Goal: Understand process/instructions: Learn how to perform a task or action

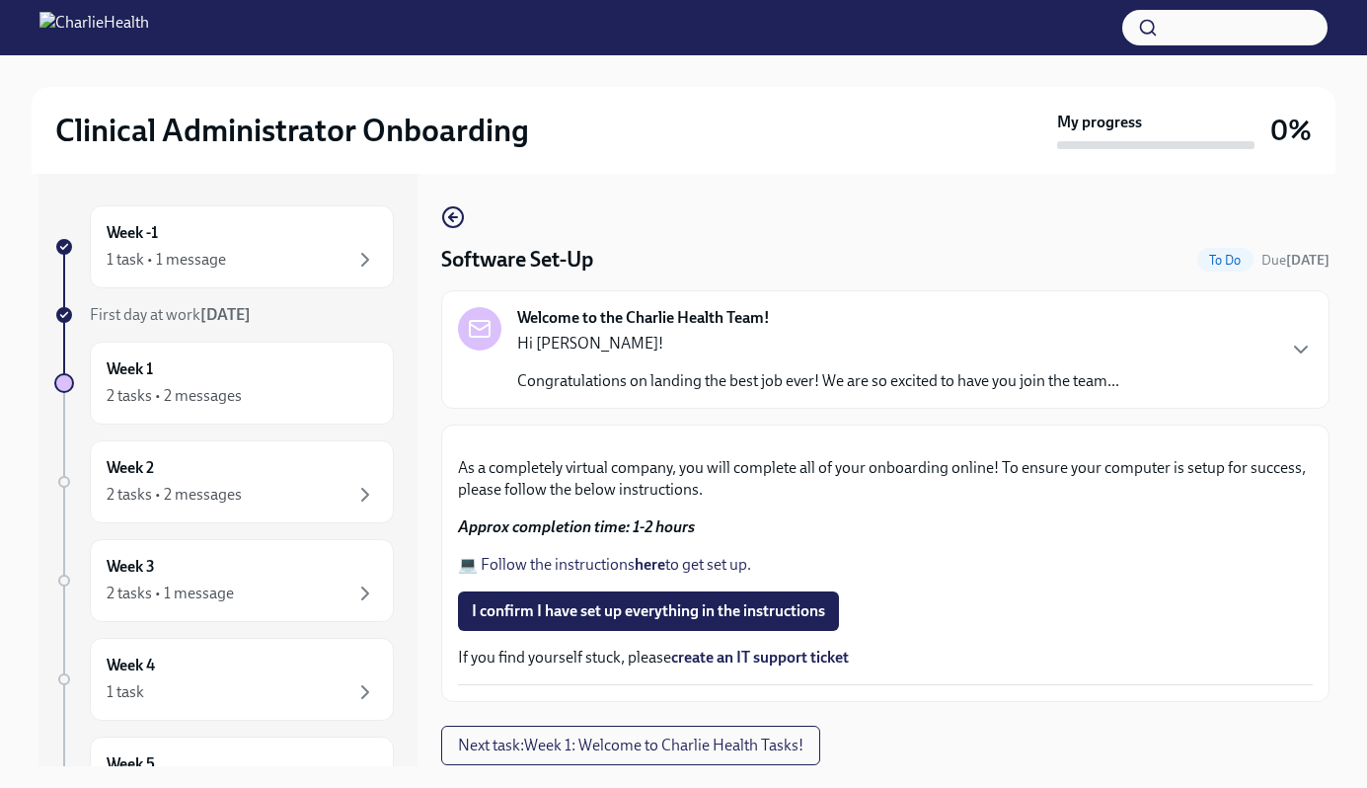
scroll to position [569, 0]
click at [270, 236] on div "Week -1 1 task • 1 message" at bounding box center [242, 246] width 270 height 49
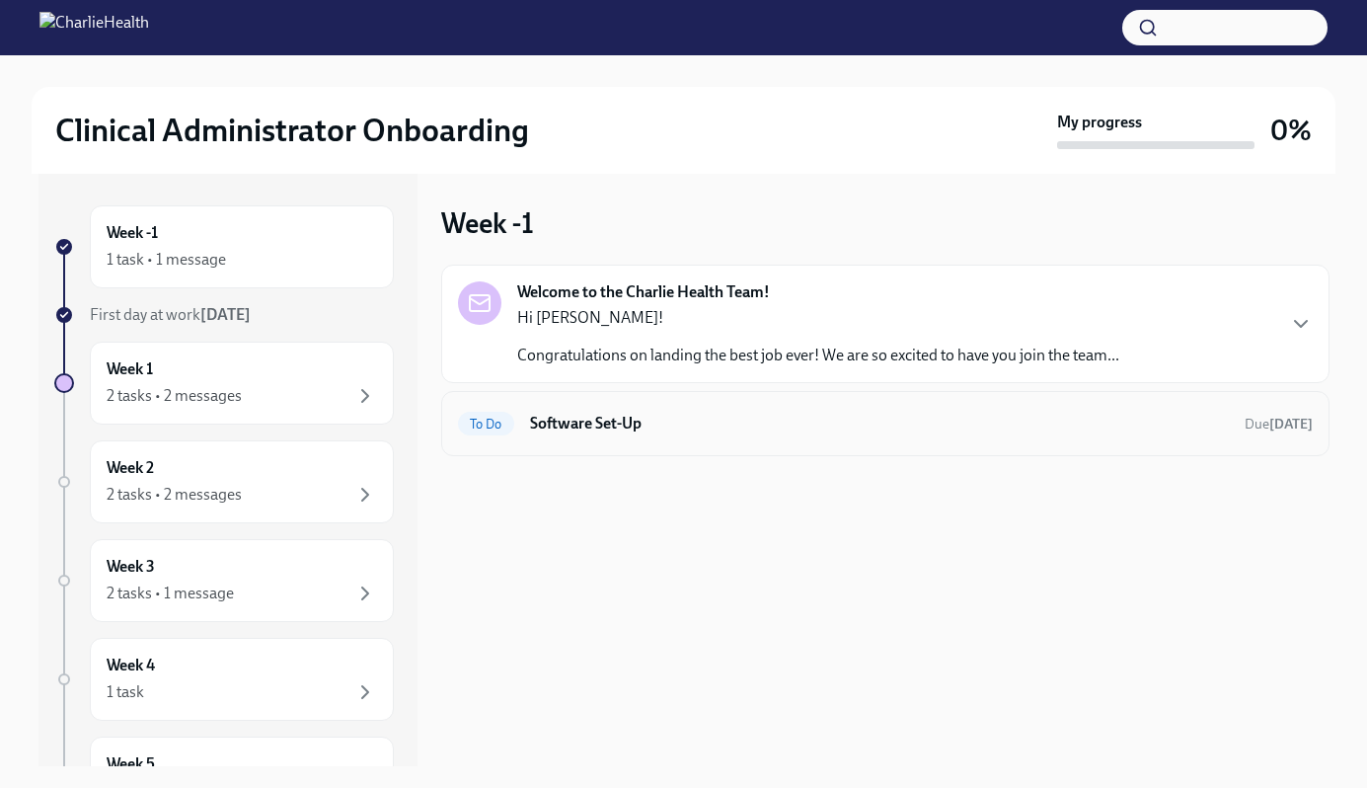
click at [582, 414] on h6 "Software Set-Up" at bounding box center [879, 424] width 699 height 22
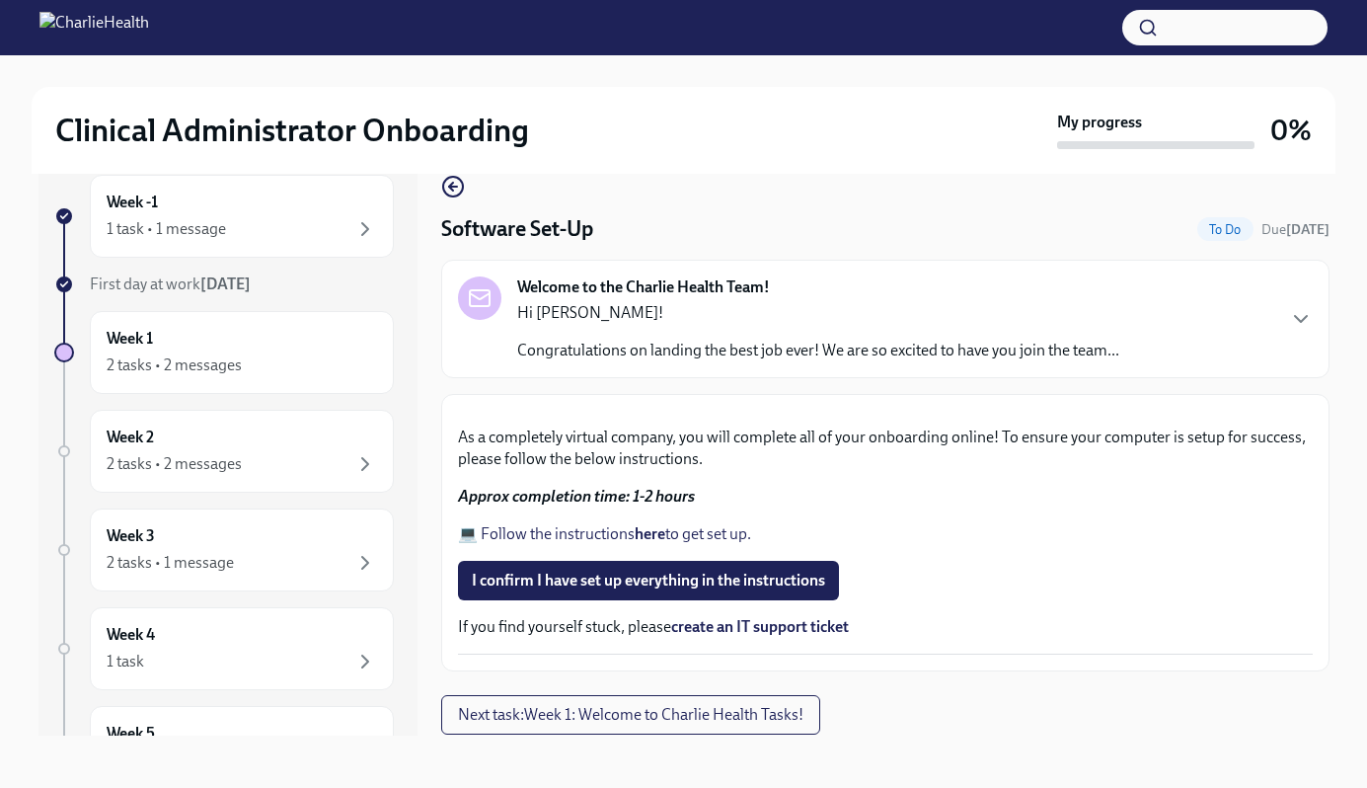
scroll to position [34, 0]
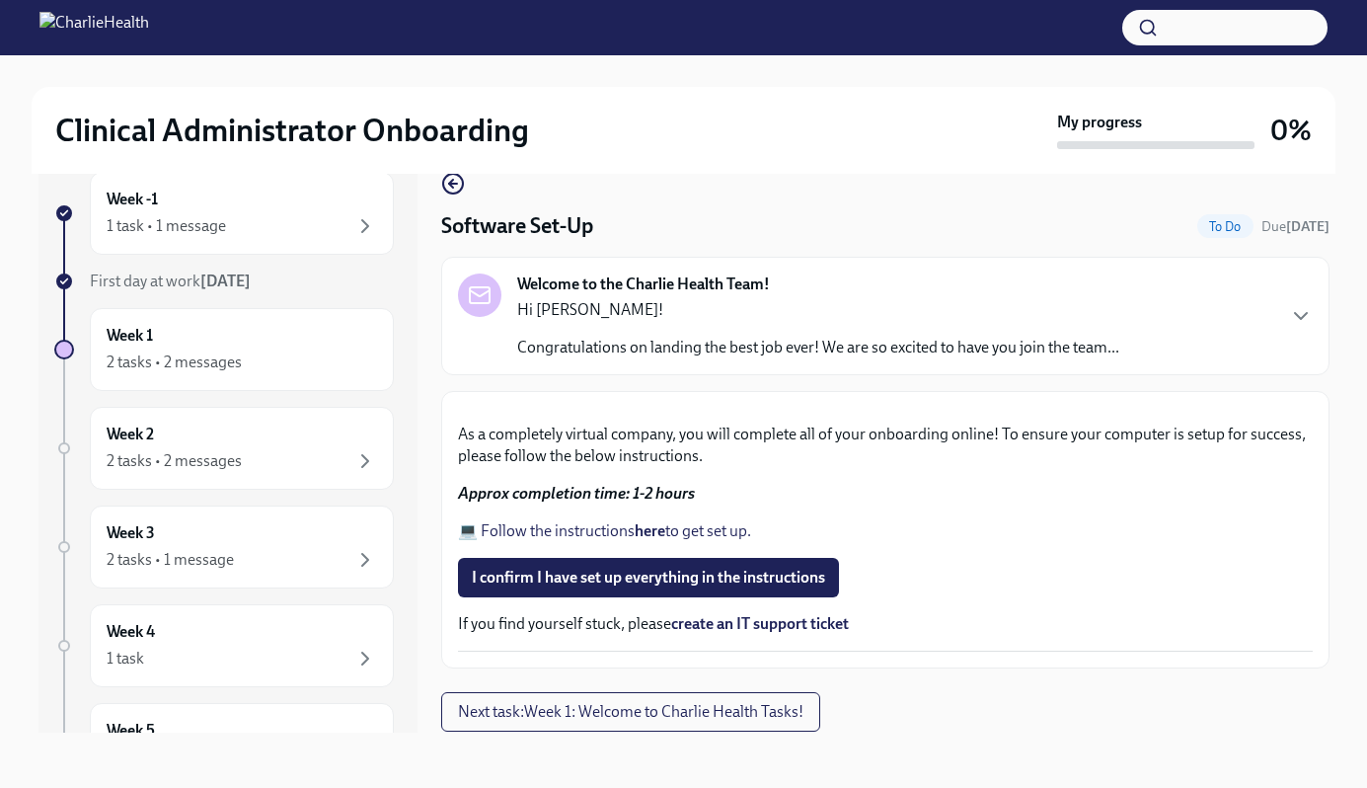
click at [683, 532] on link "💻 Follow the instructions here to get set up." at bounding box center [604, 530] width 293 height 19
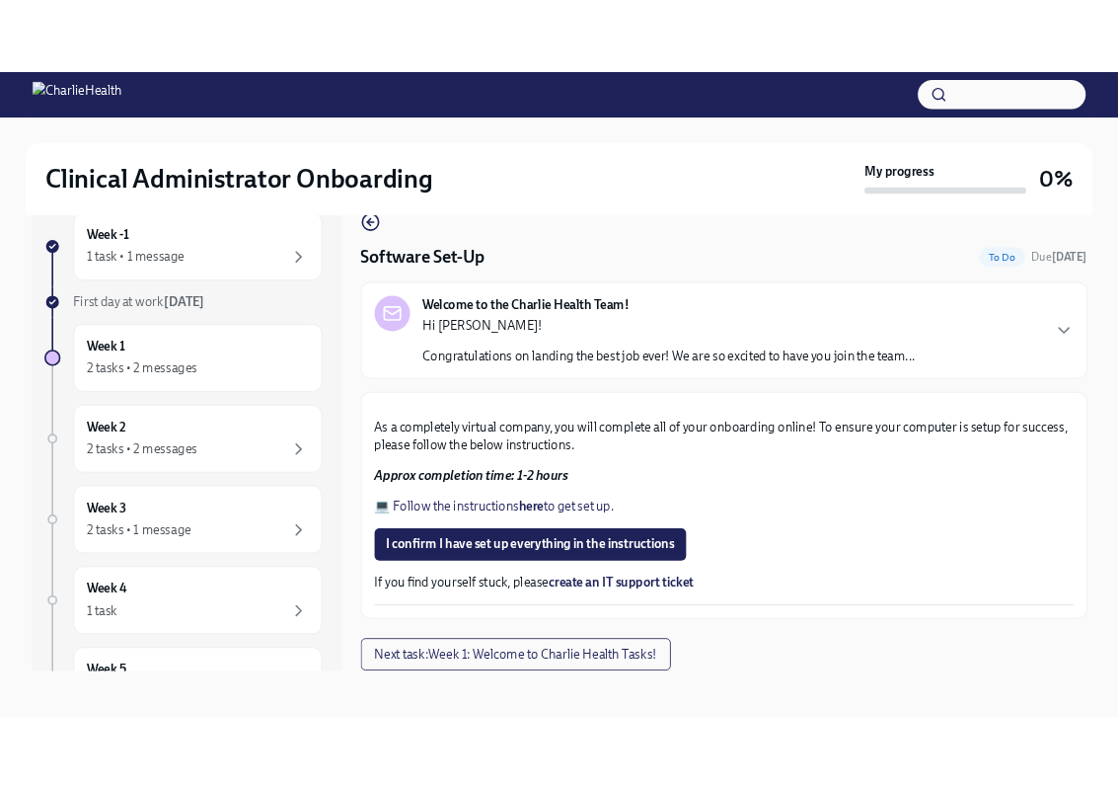
scroll to position [0, 0]
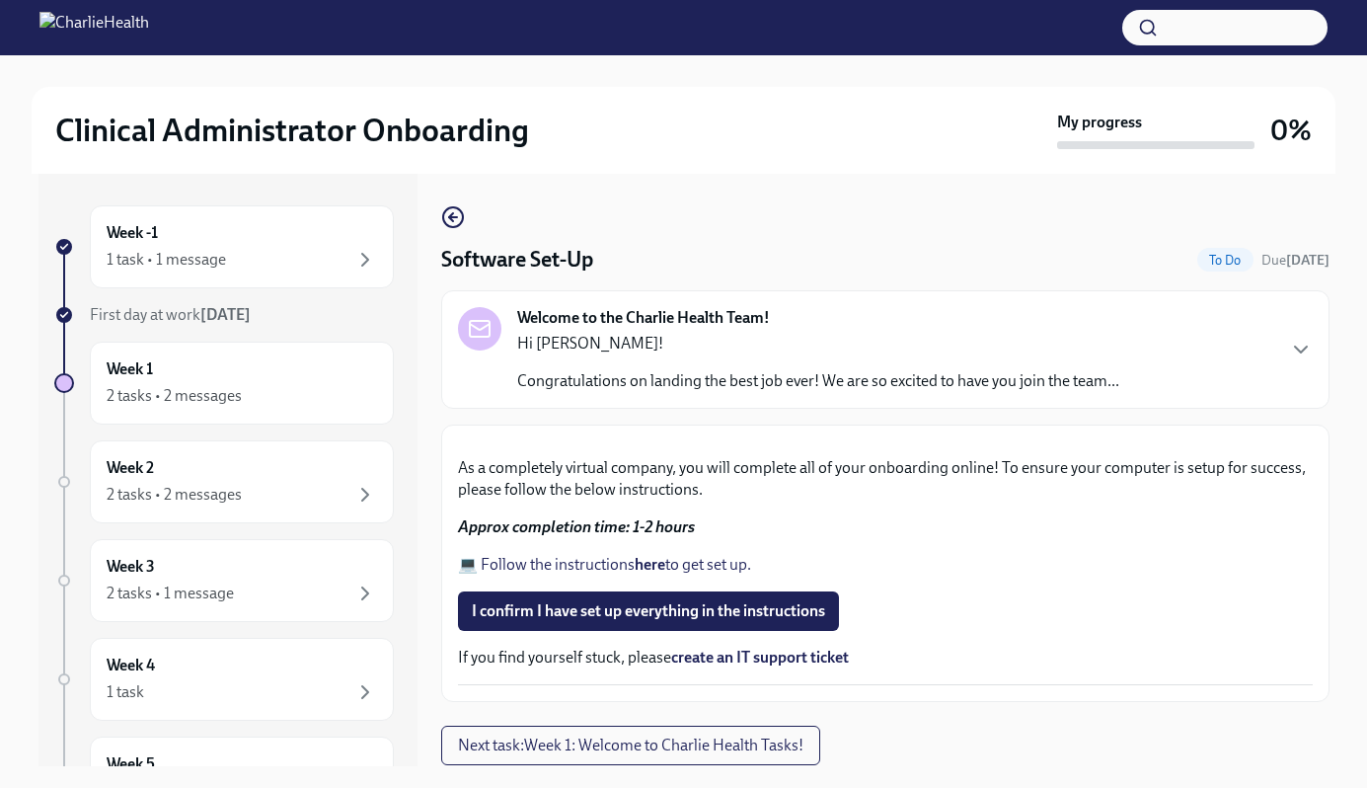
click at [586, 353] on p "Hi [PERSON_NAME]!" at bounding box center [818, 344] width 602 height 22
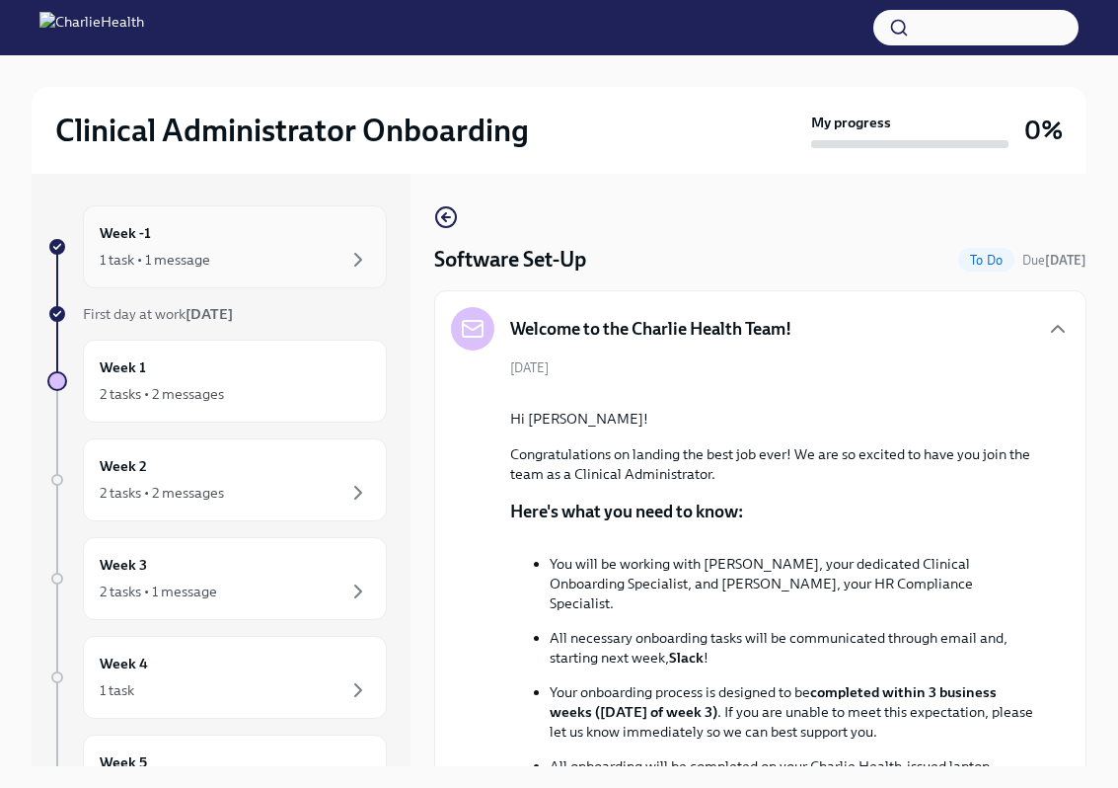
click at [259, 251] on div "1 task • 1 message" at bounding box center [235, 260] width 270 height 24
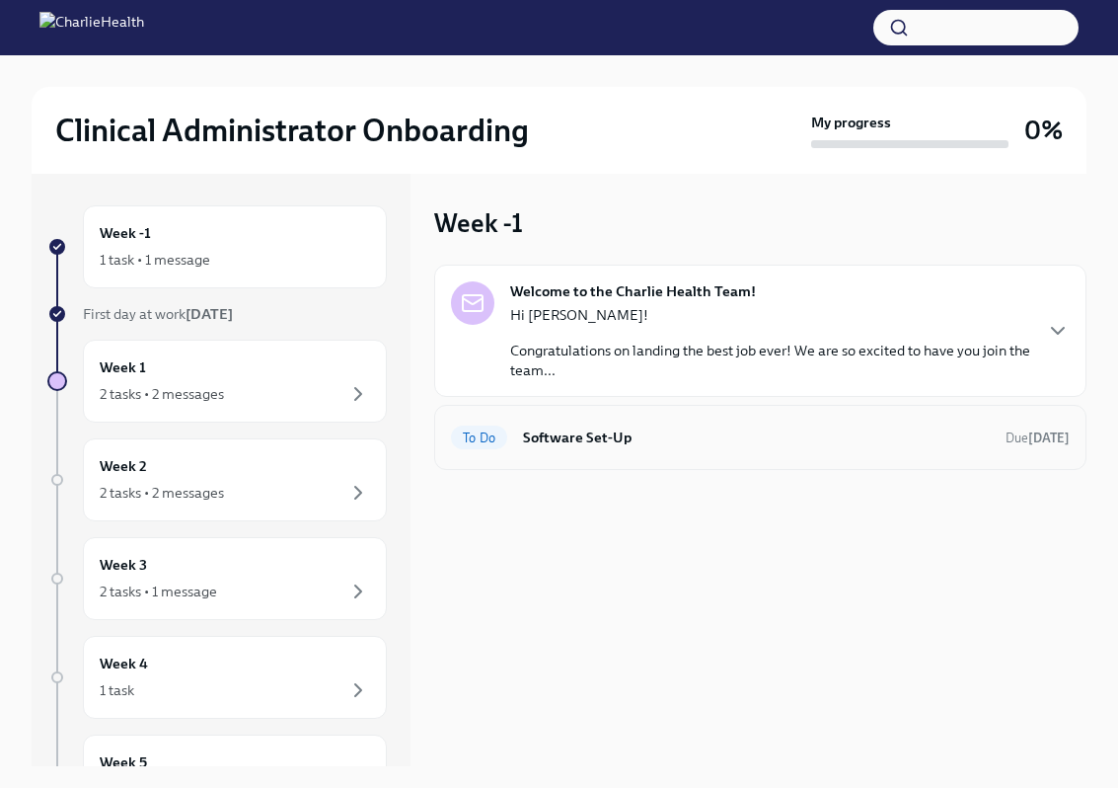
click at [702, 429] on h6 "Software Set-Up" at bounding box center [756, 437] width 467 height 22
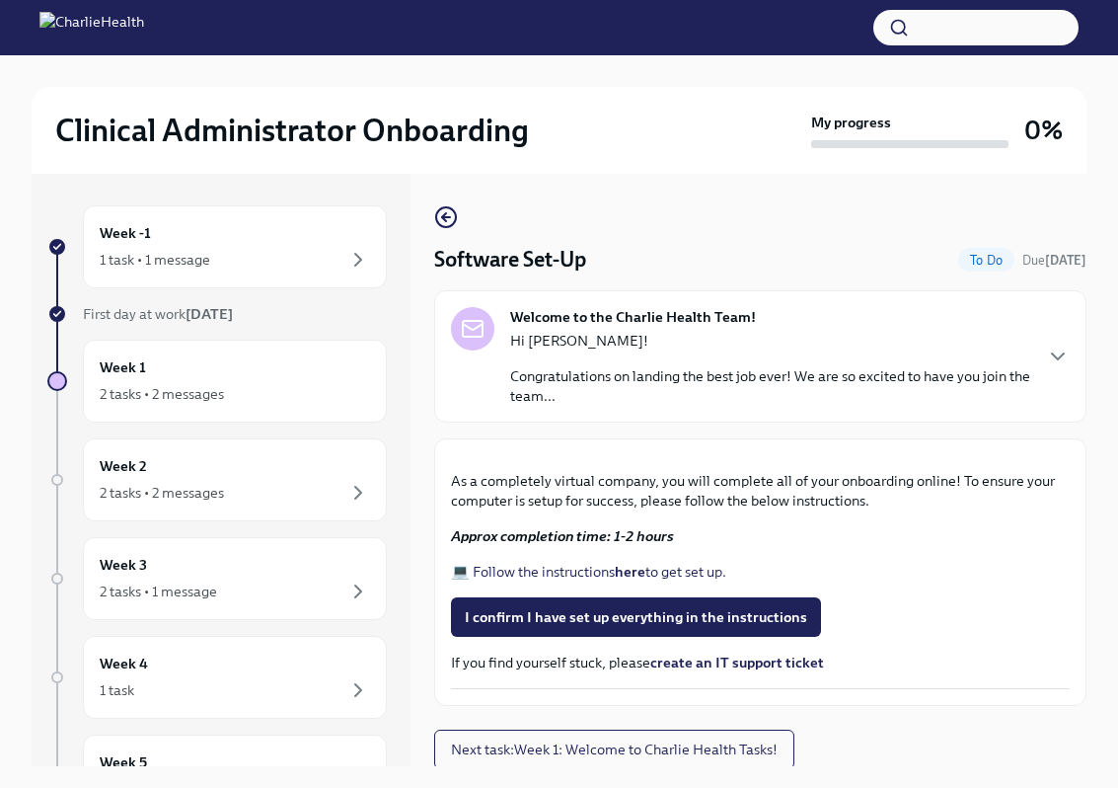
scroll to position [415, 0]
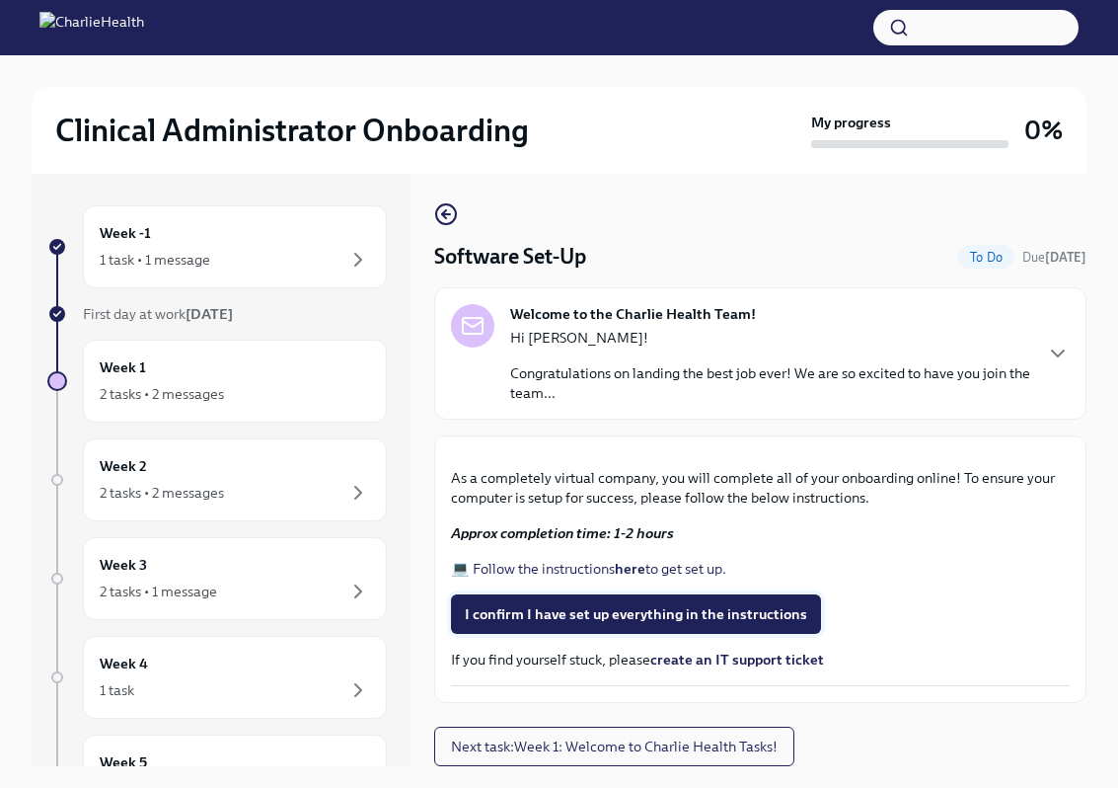
click at [780, 620] on span "I confirm I have set up everything in the instructions" at bounding box center [636, 614] width 342 height 20
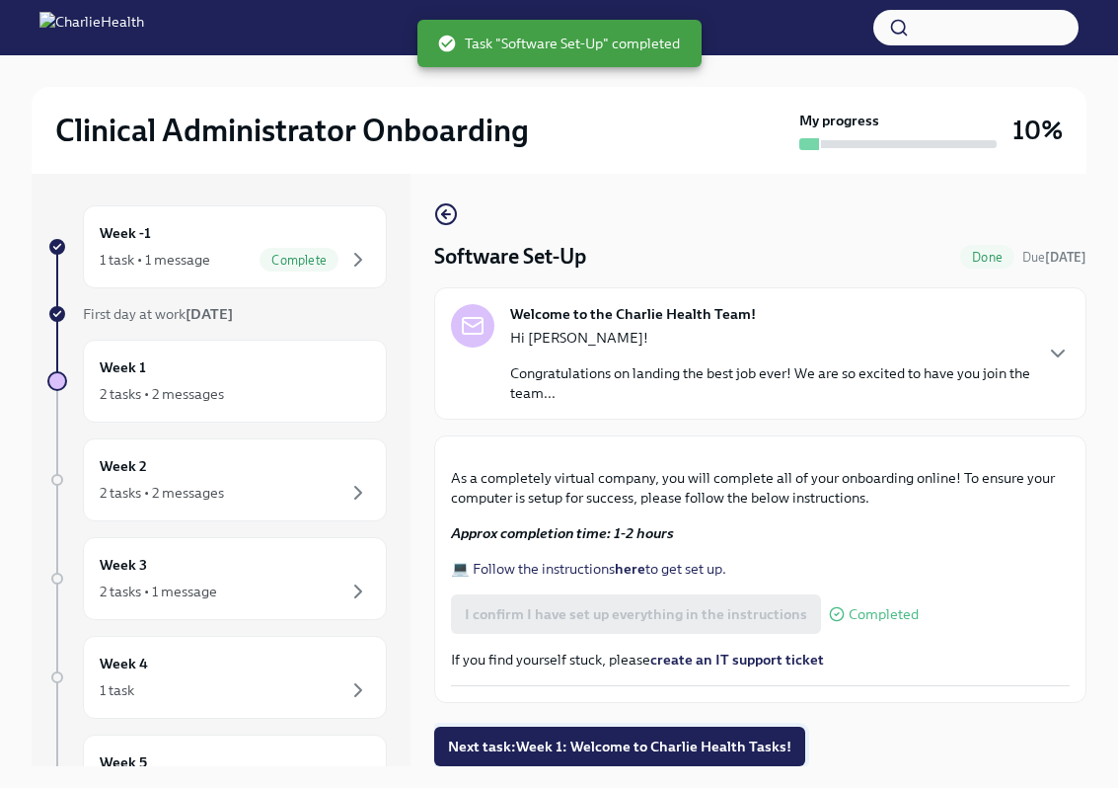
click at [710, 744] on span "Next task : Week 1: Welcome to Charlie Health Tasks!" at bounding box center [619, 746] width 343 height 20
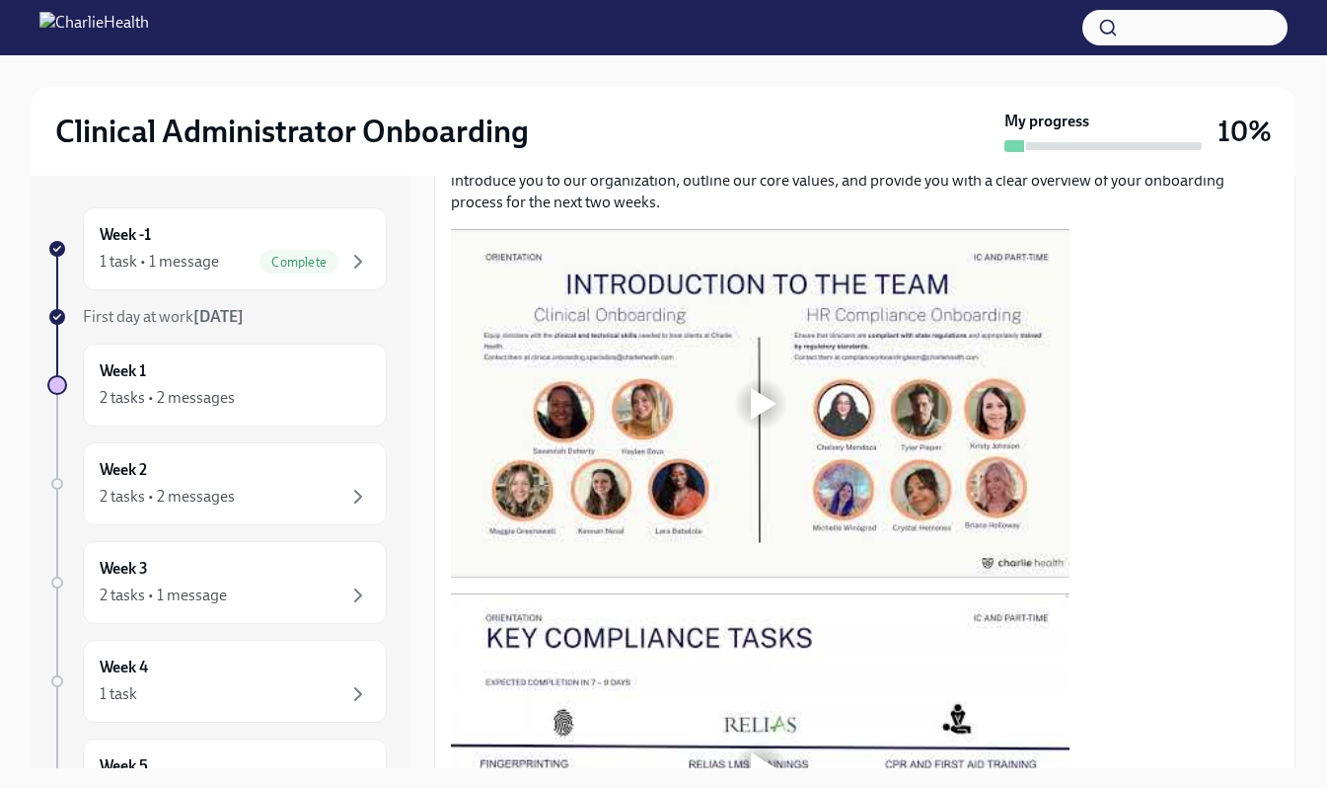
scroll to position [622, 0]
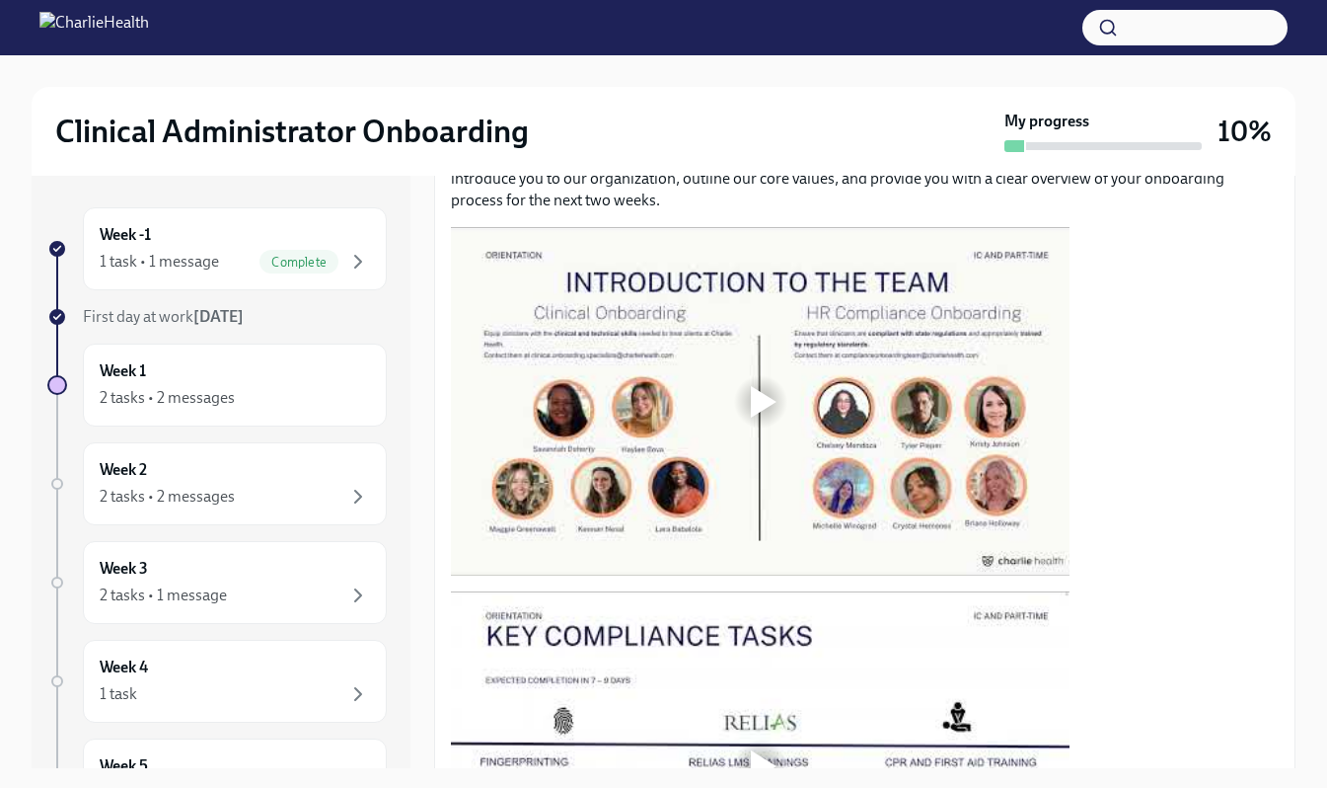
click at [1238, 34] on strong "Okta" at bounding box center [1255, 24] width 34 height 19
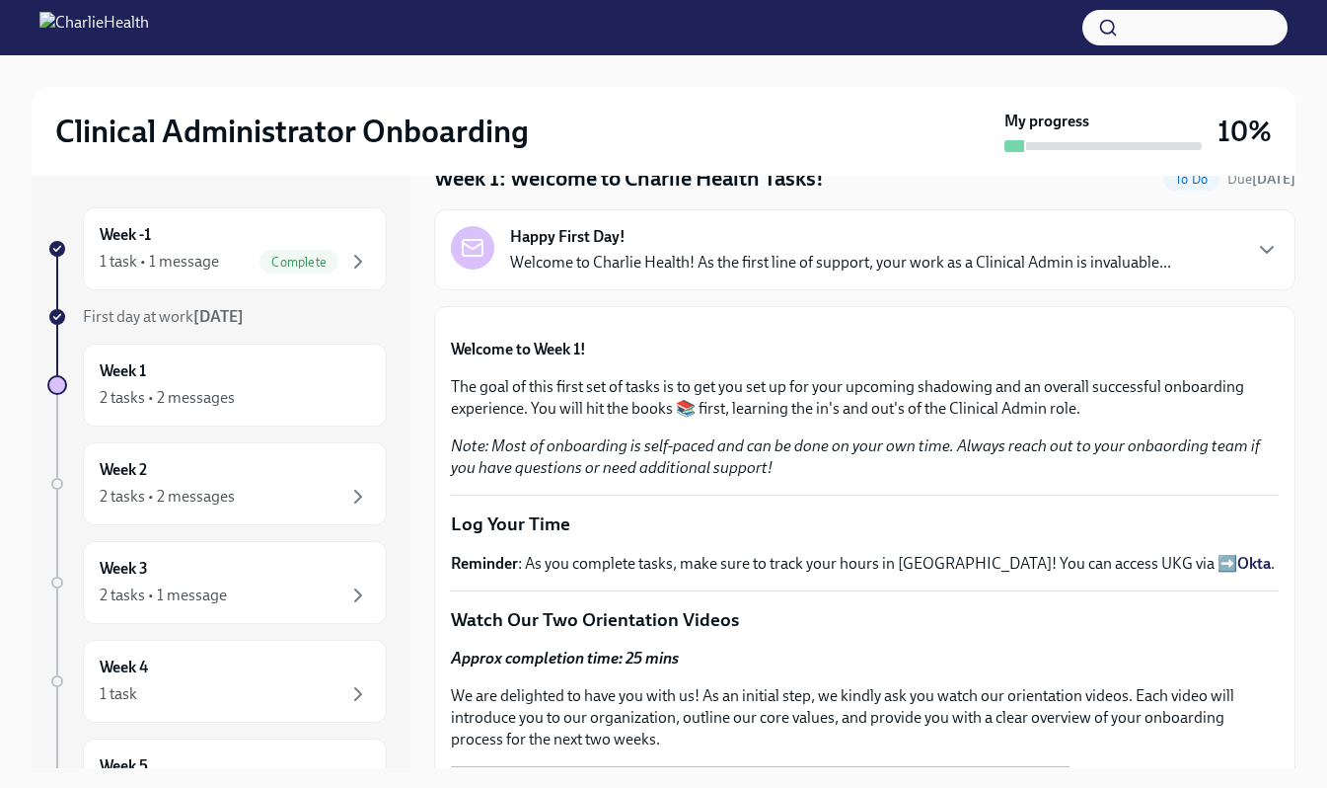
scroll to position [0, 0]
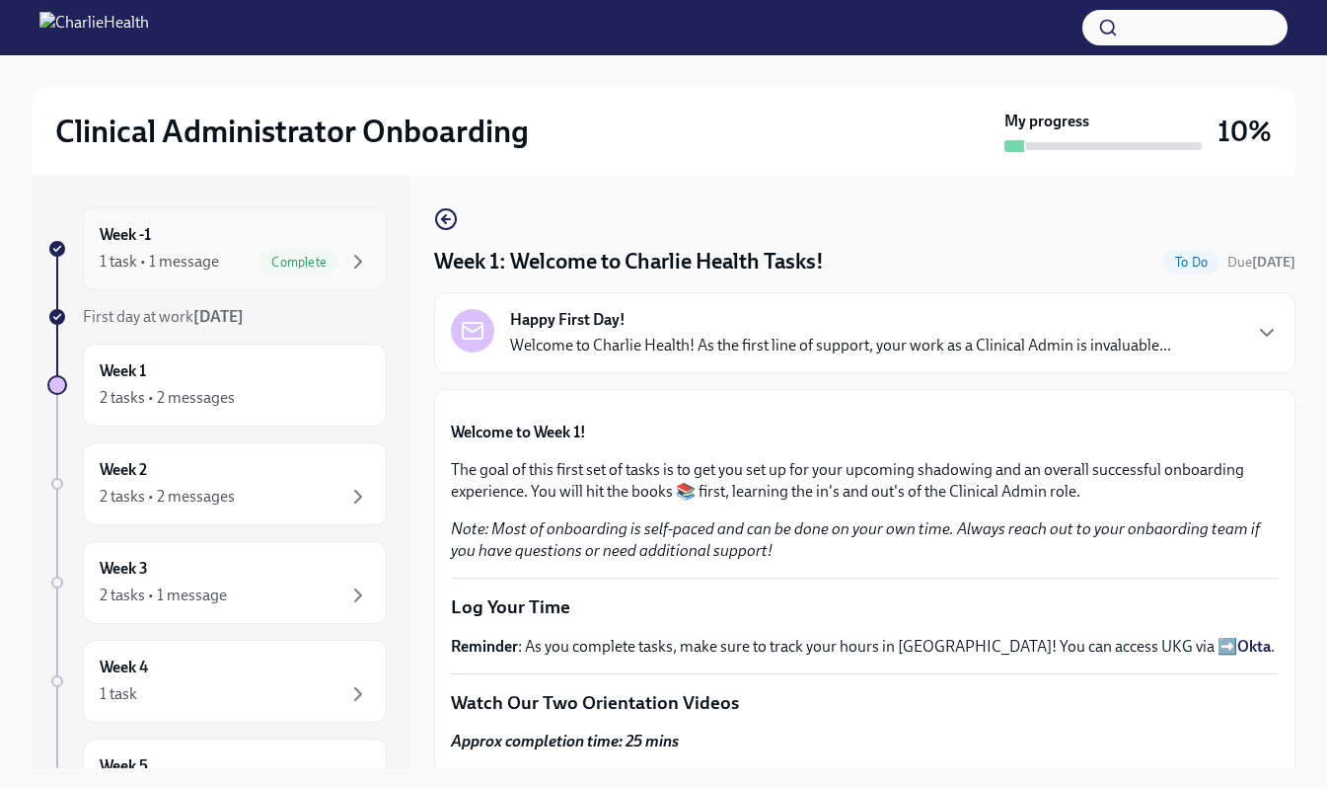
click at [273, 240] on div "Week -1 1 task • 1 message Complete" at bounding box center [235, 248] width 270 height 49
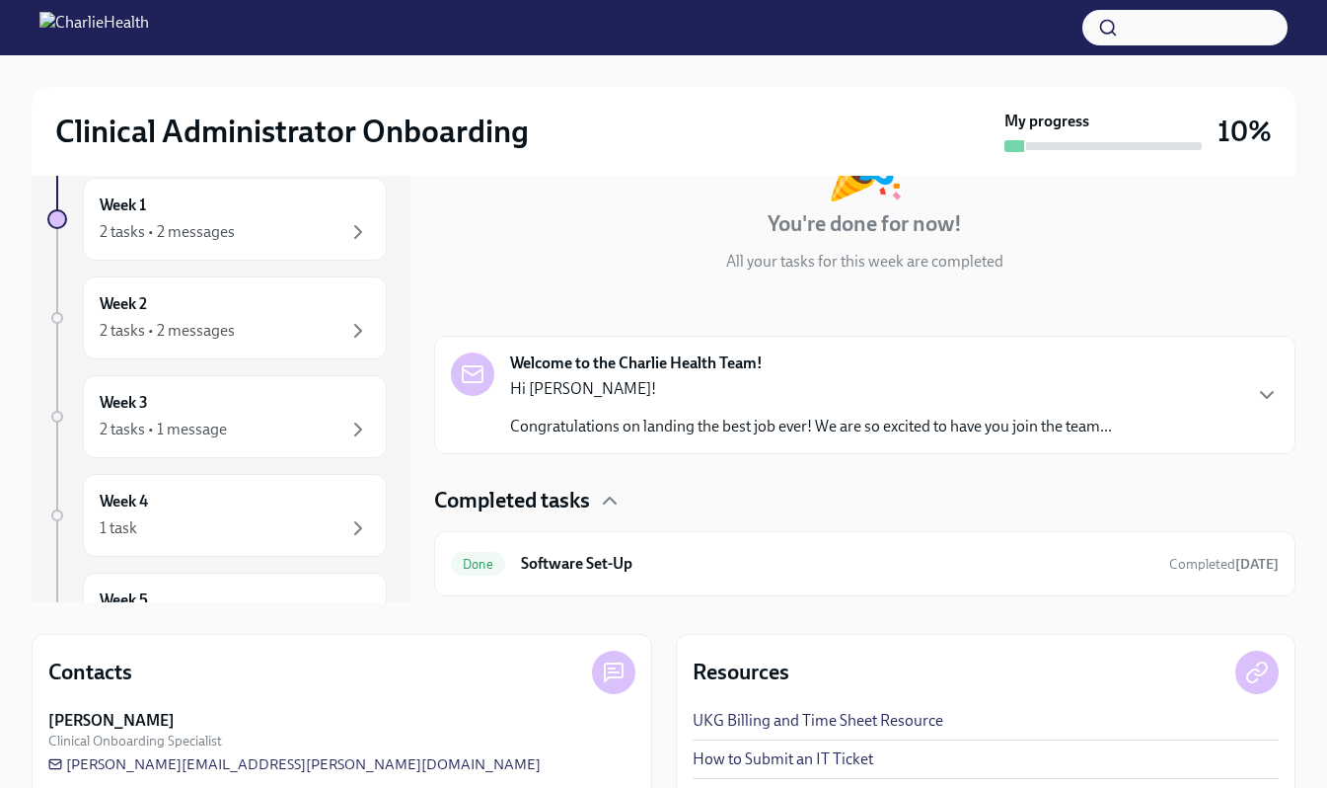
scroll to position [289, 0]
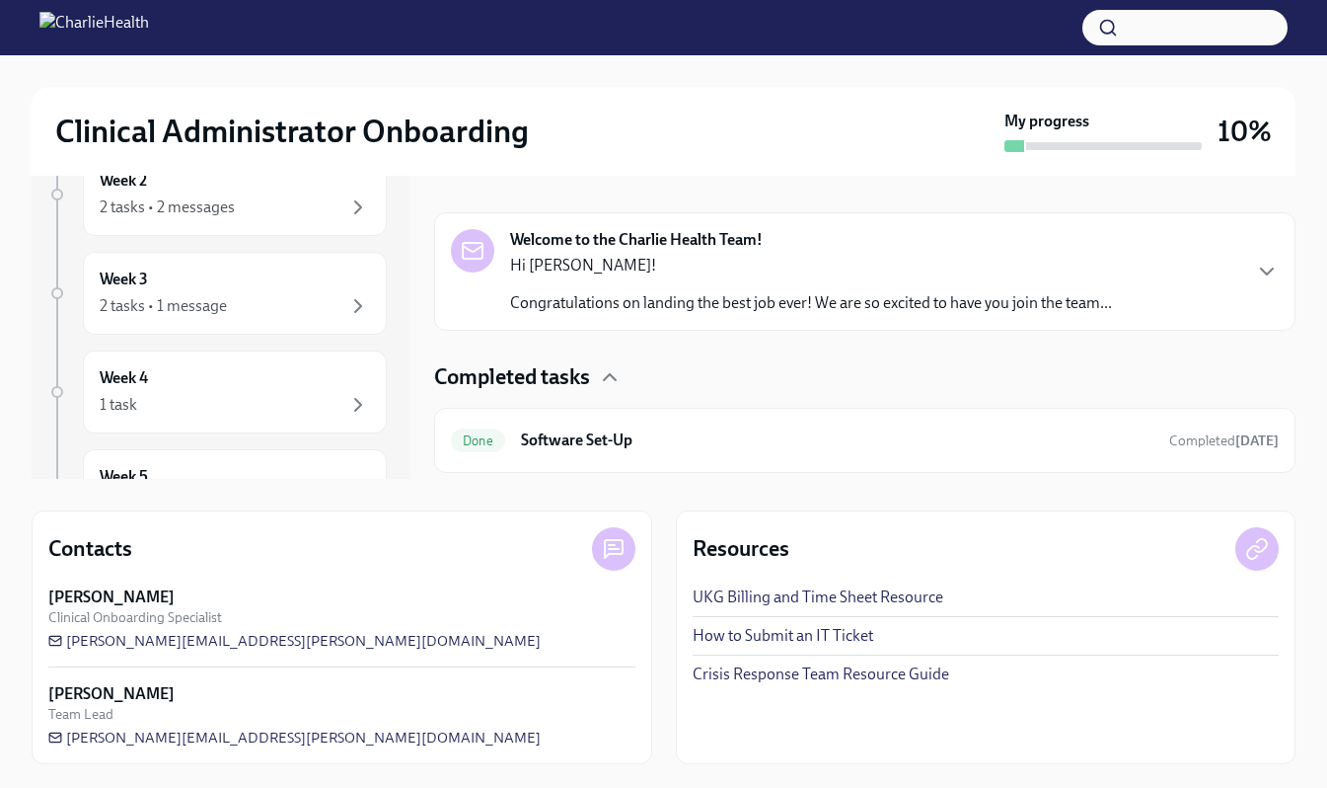
click at [856, 597] on link "UKG Billing and Time Sheet Resource" at bounding box center [818, 597] width 251 height 22
click at [878, 273] on p "Hi [PERSON_NAME]!" at bounding box center [811, 266] width 602 height 22
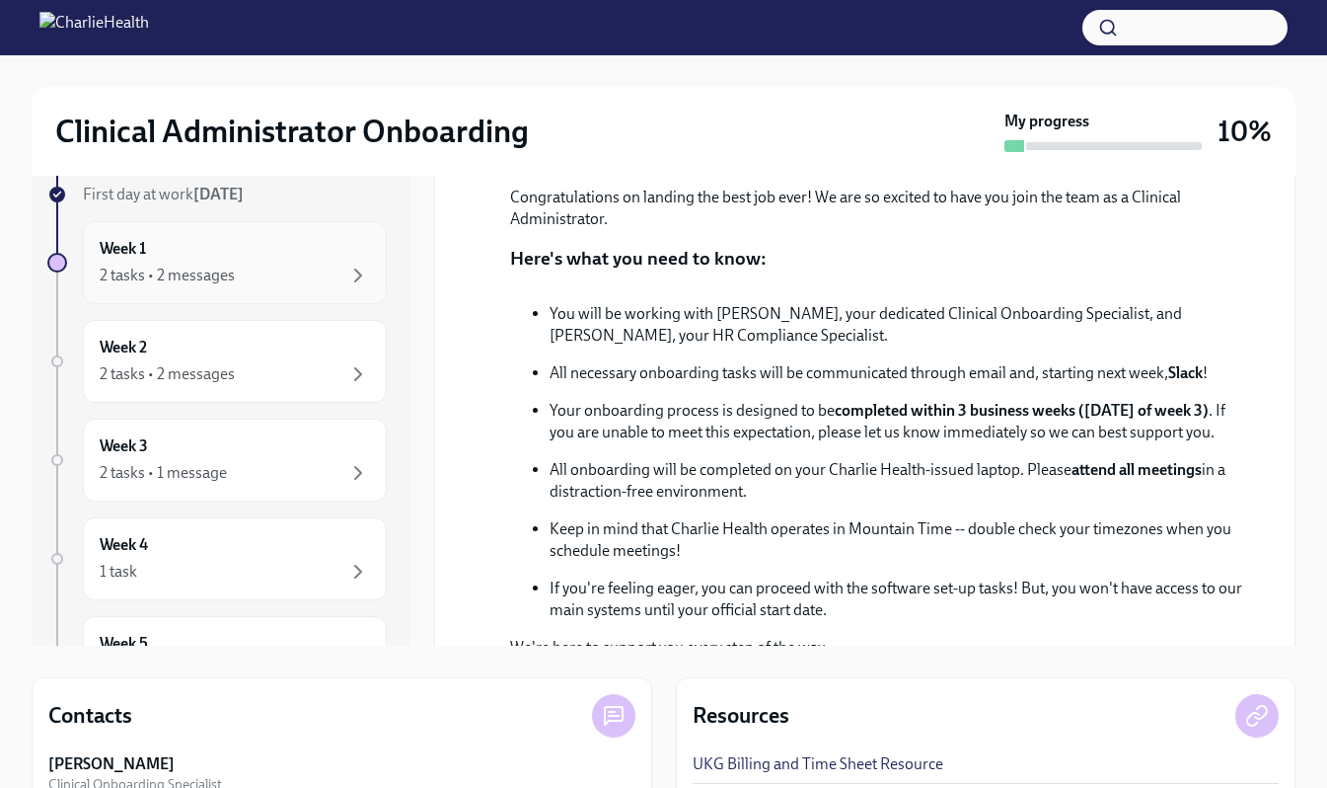
scroll to position [84, 0]
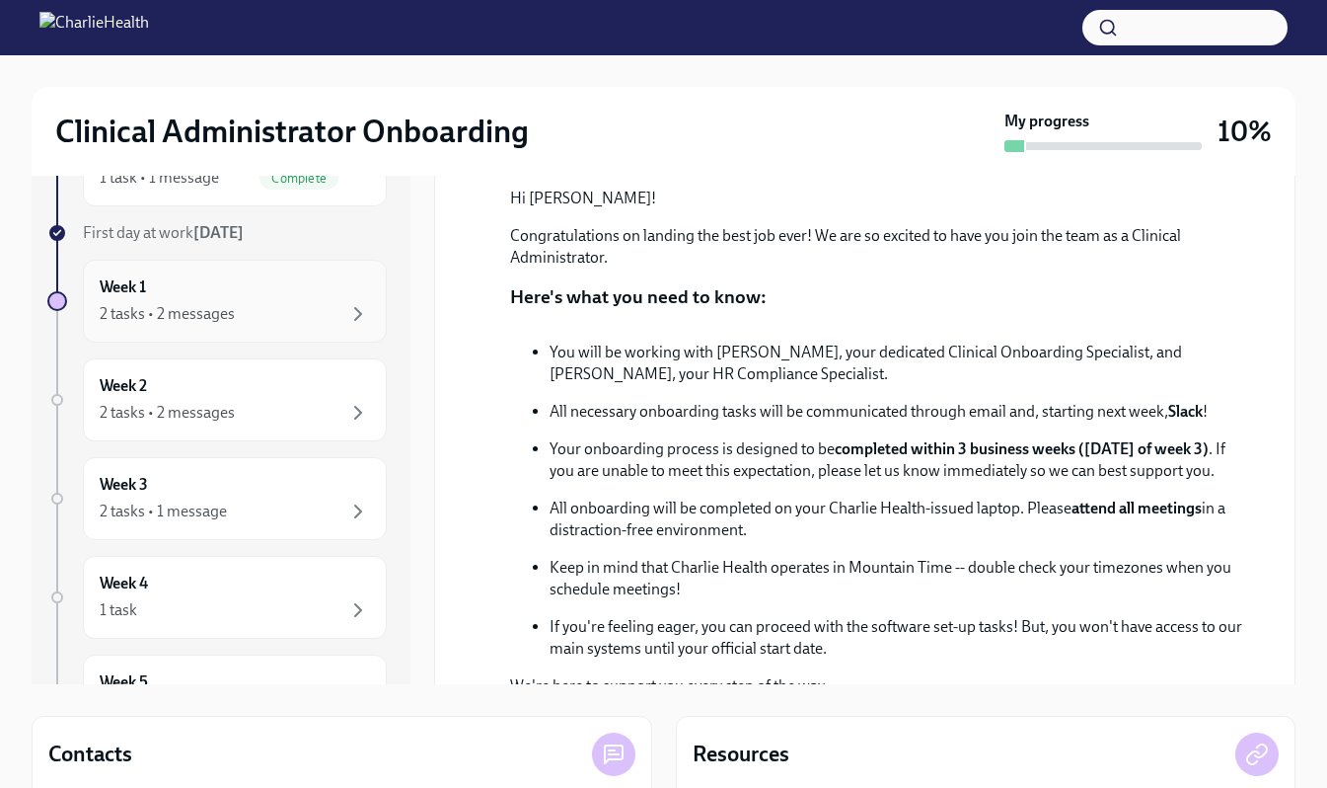
click at [241, 319] on div "2 tasks • 2 messages" at bounding box center [235, 314] width 270 height 24
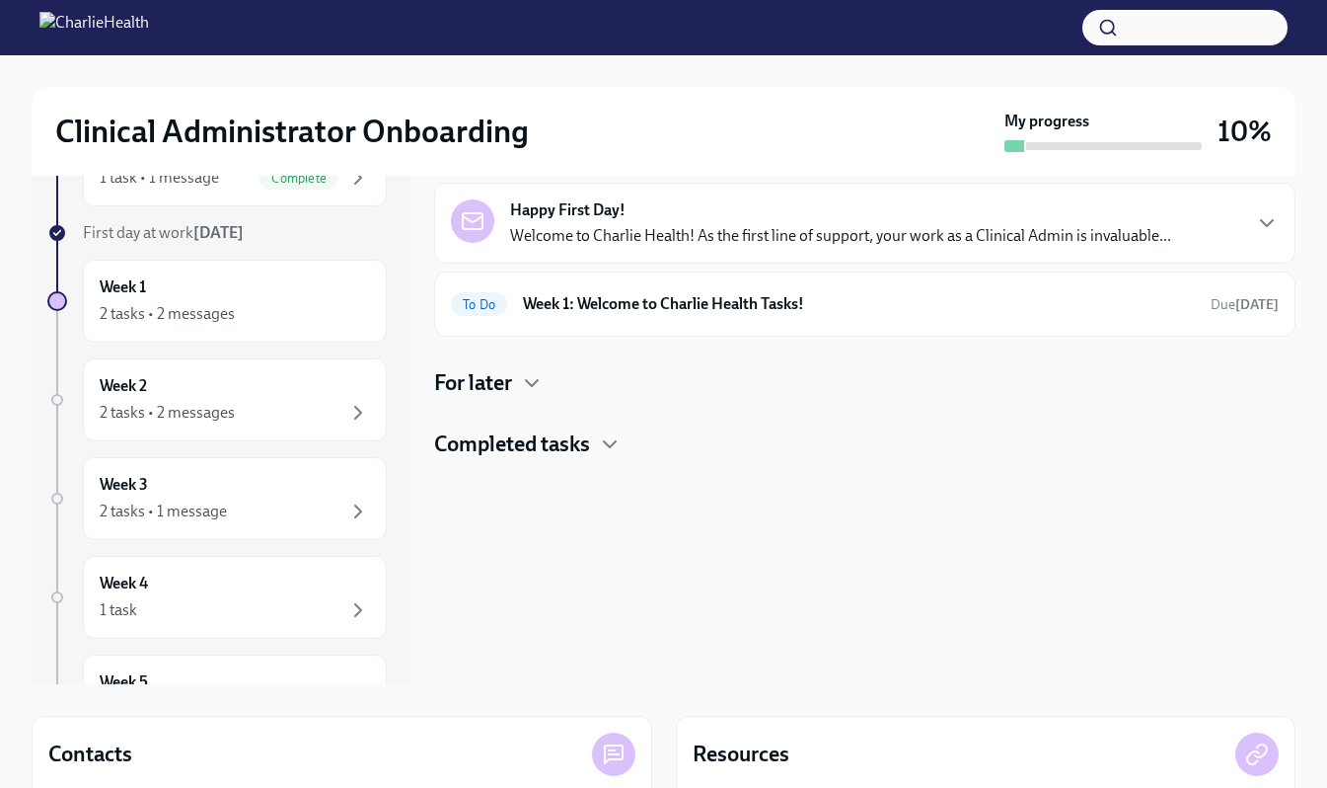
click at [814, 221] on div "Happy First Day! Welcome to Charlie Health! As the first line of support, your …" at bounding box center [840, 222] width 661 height 47
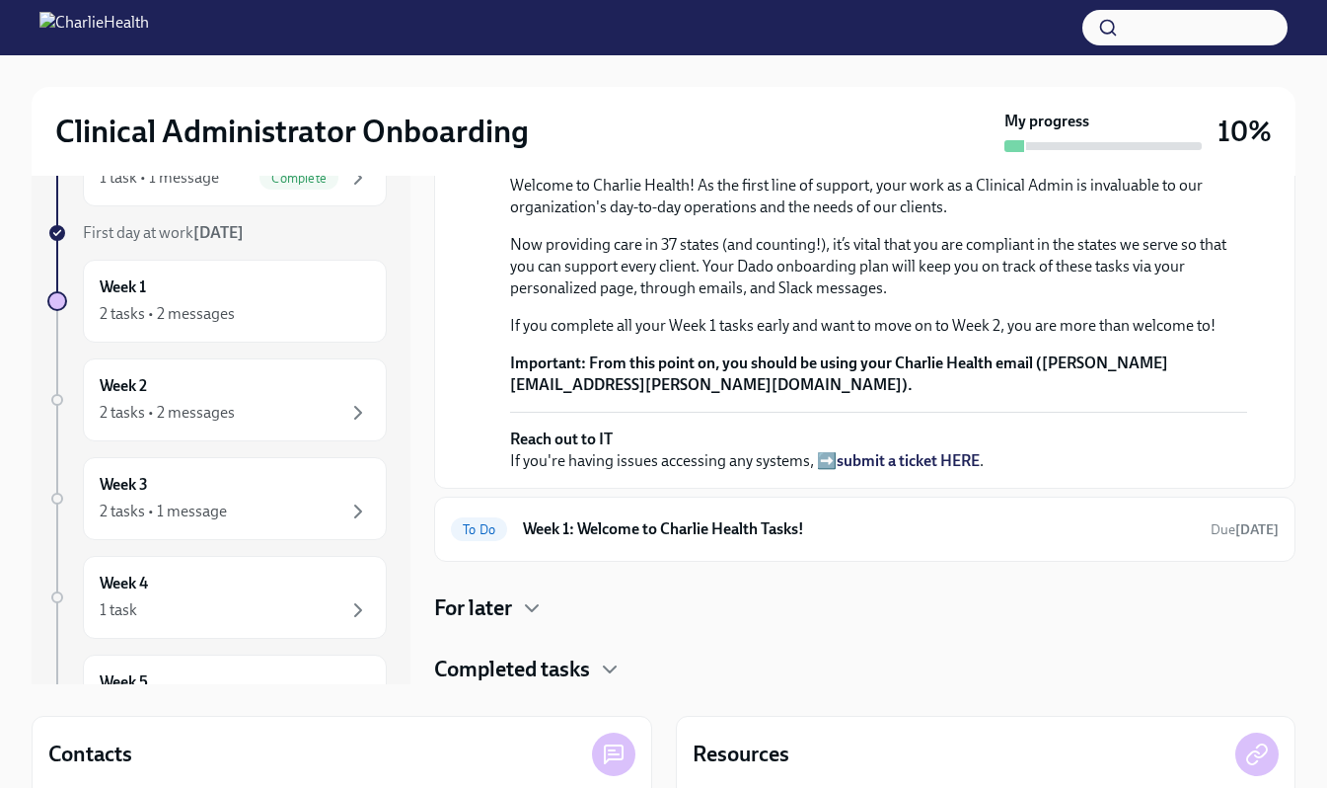
scroll to position [494, 0]
click at [529, 606] on icon "button" at bounding box center [532, 608] width 12 height 6
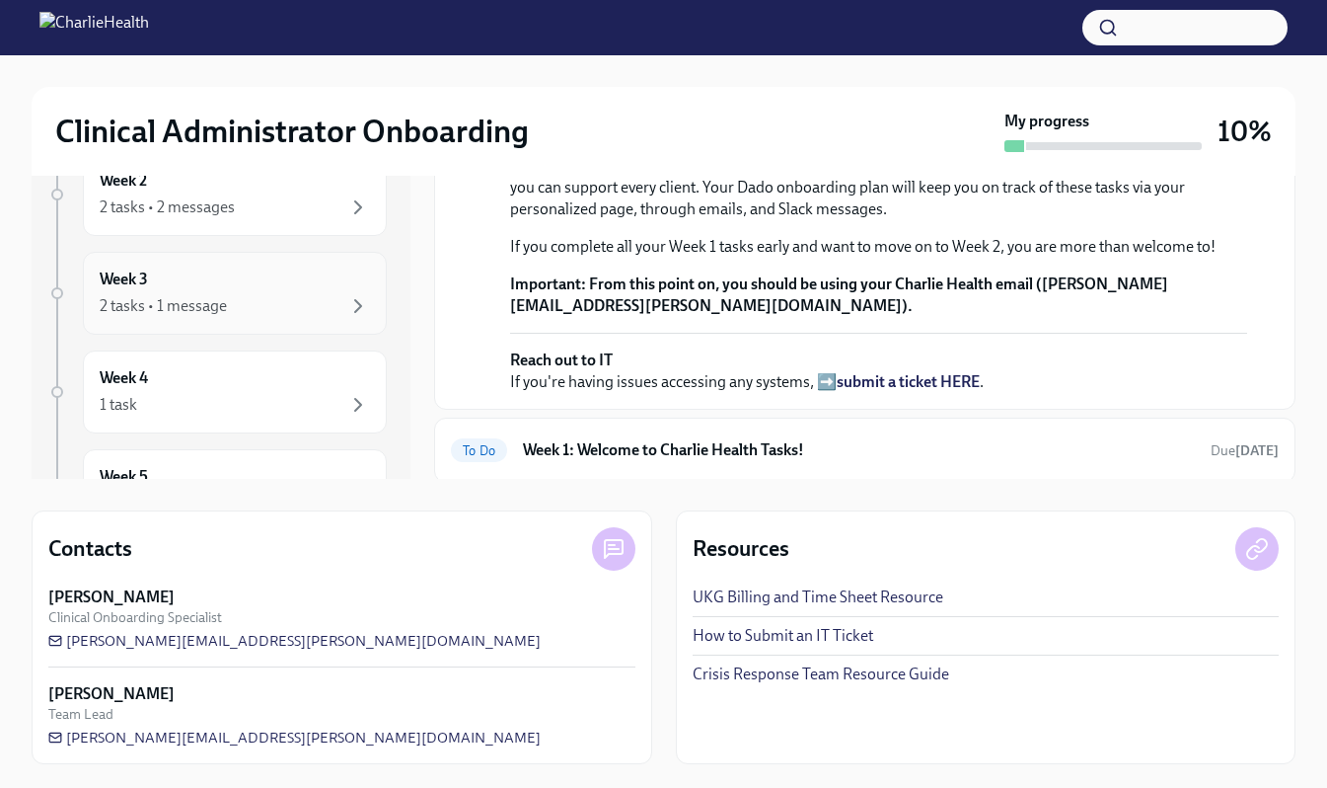
scroll to position [0, 0]
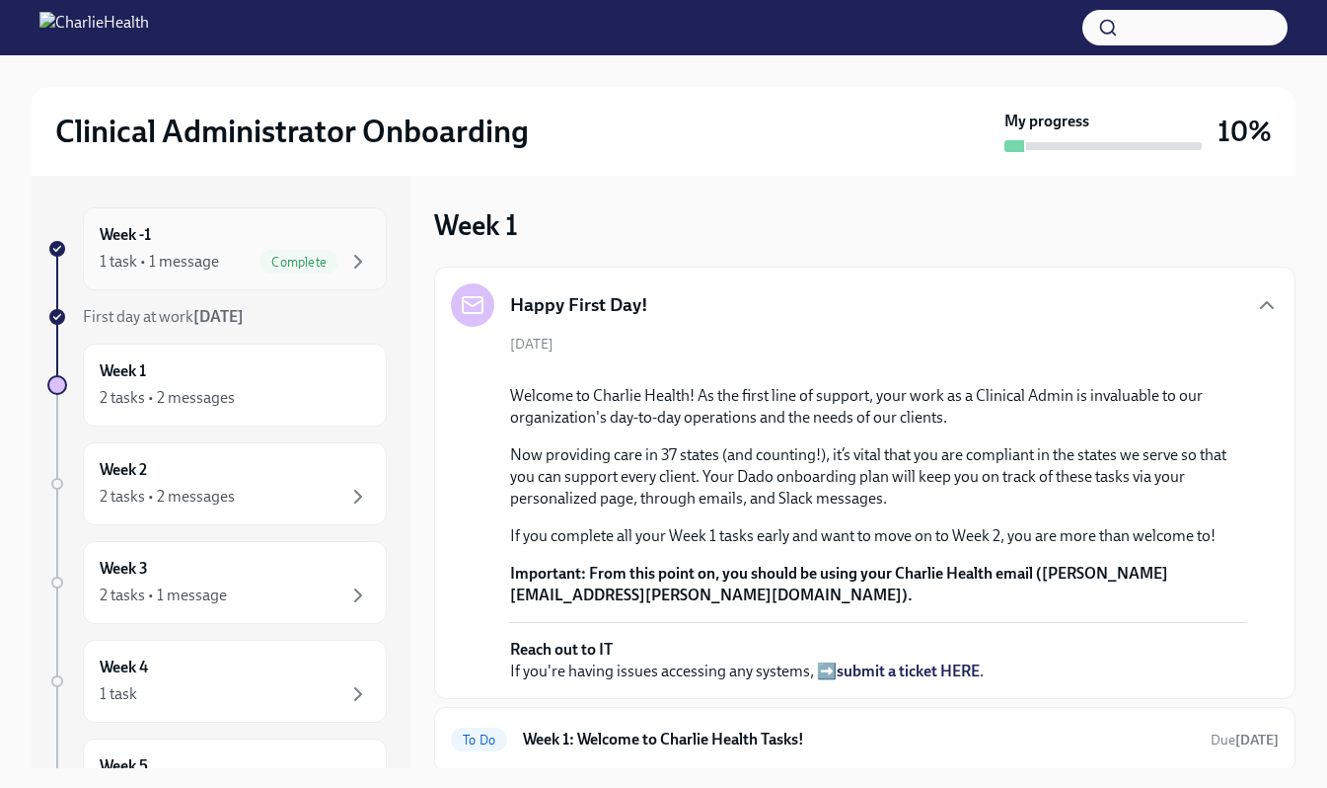
click at [193, 240] on div "Week -1 1 task • 1 message Complete" at bounding box center [235, 248] width 270 height 49
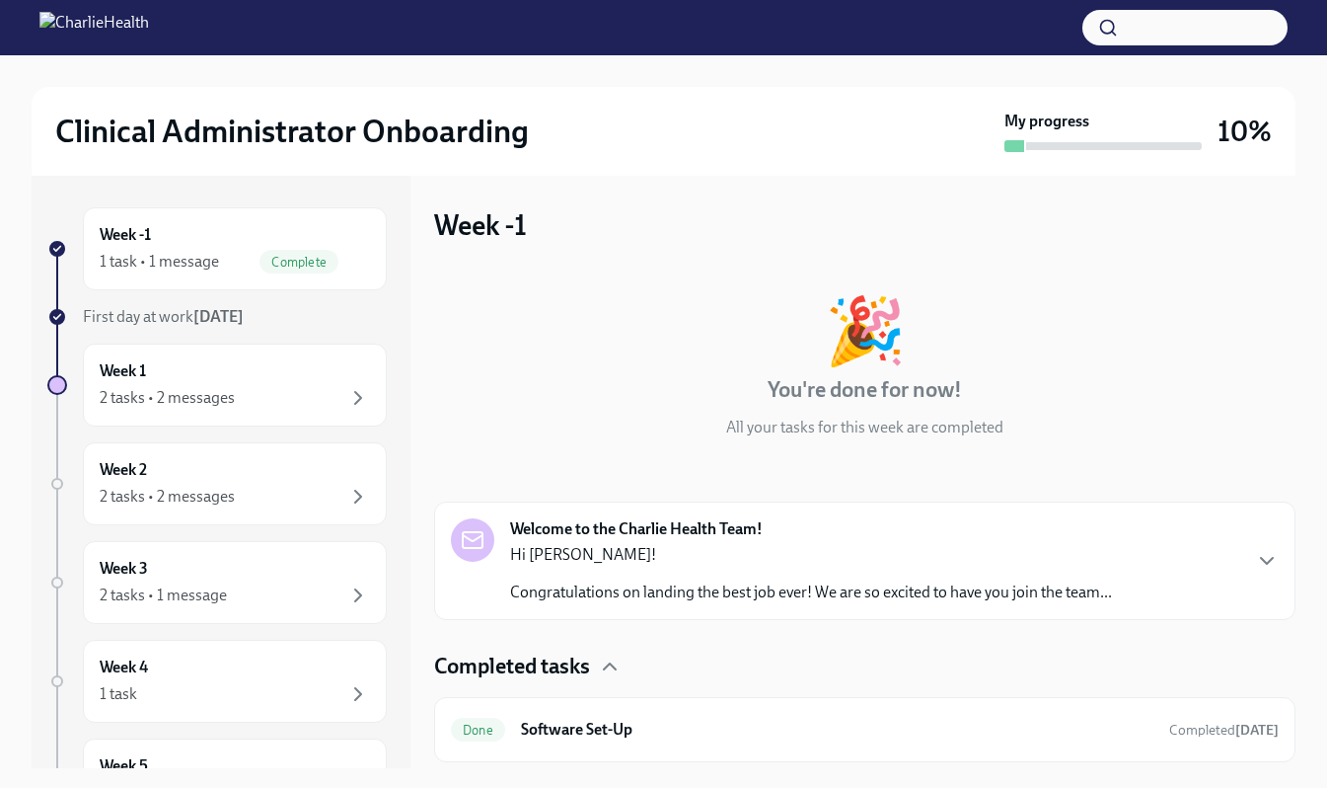
click at [700, 553] on p "Hi [PERSON_NAME]!" at bounding box center [811, 555] width 602 height 22
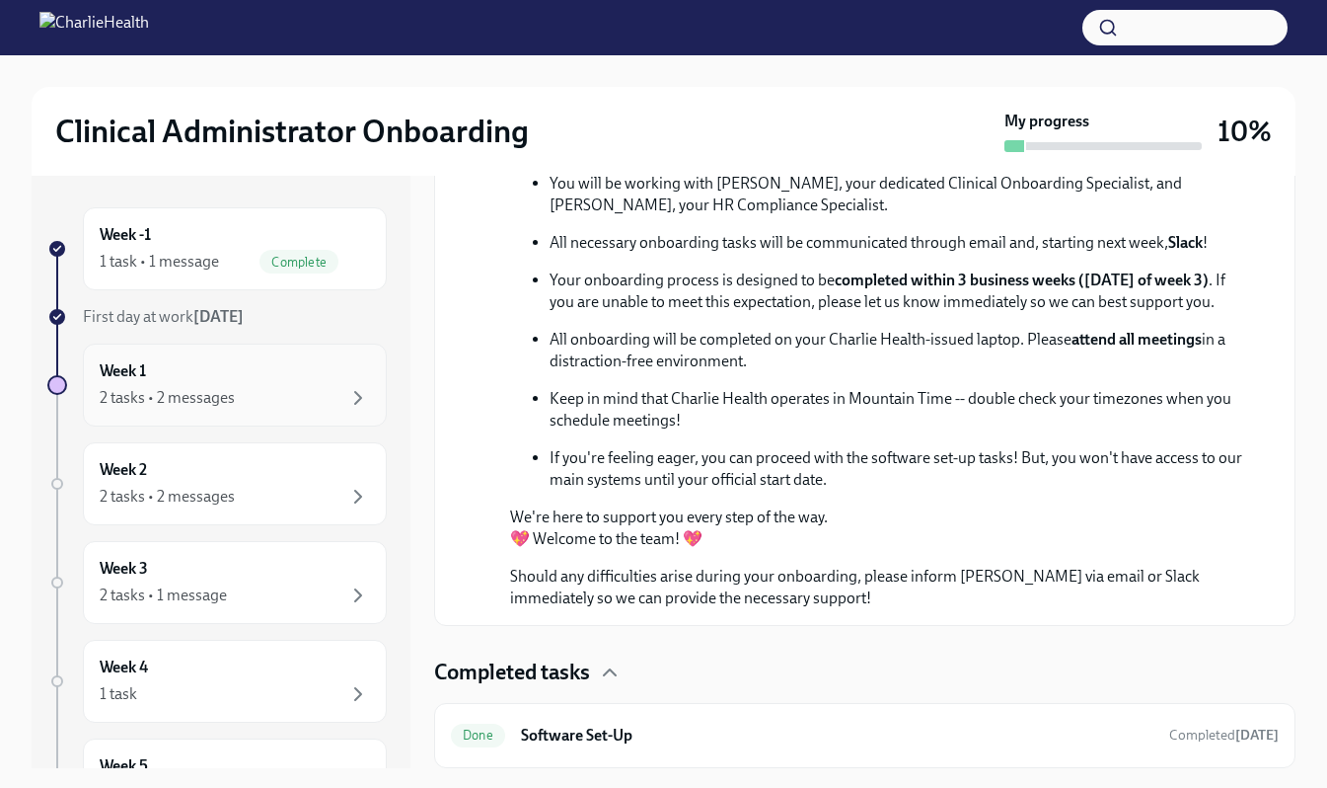
click at [248, 372] on div "Week 1 2 tasks • 2 messages" at bounding box center [235, 384] width 270 height 49
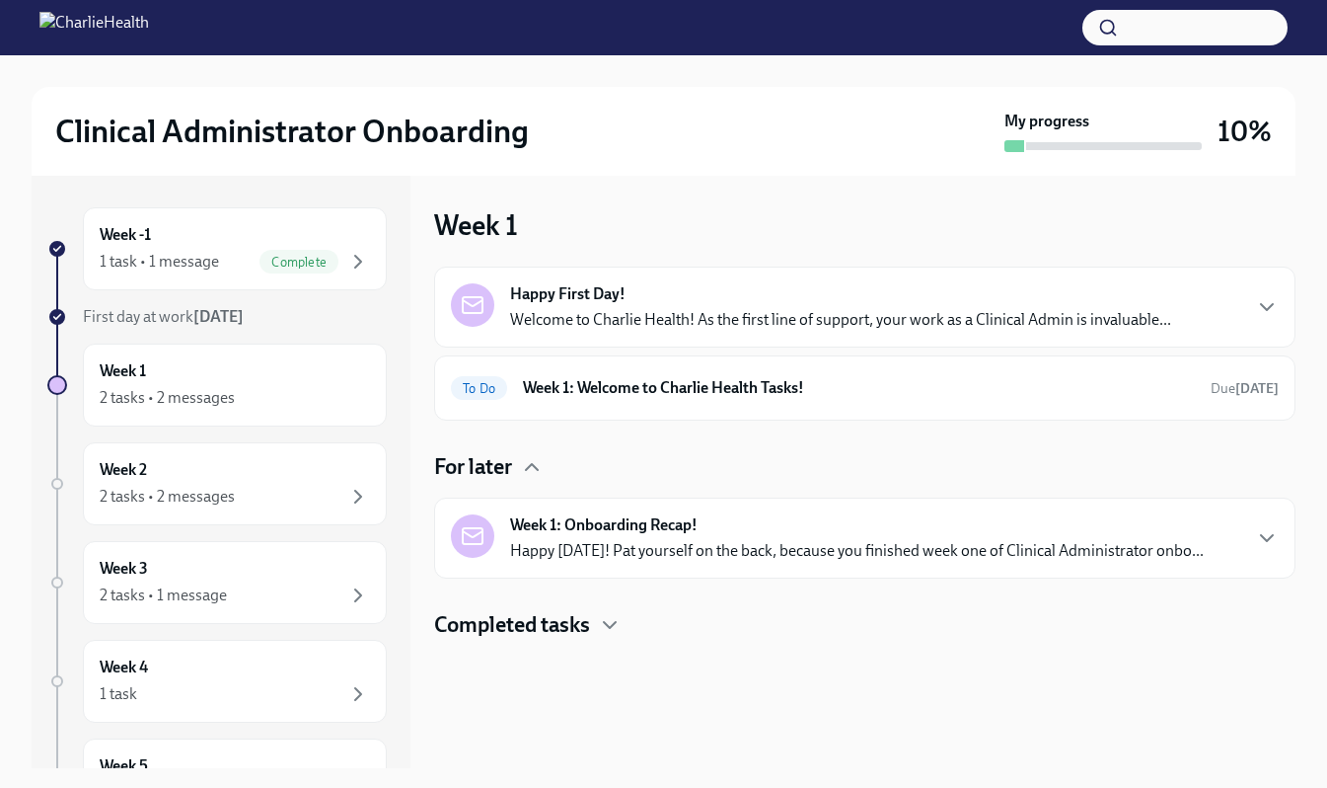
click at [703, 325] on p "Welcome to Charlie Health! As the first line of support, your work as a Clinica…" at bounding box center [840, 320] width 661 height 22
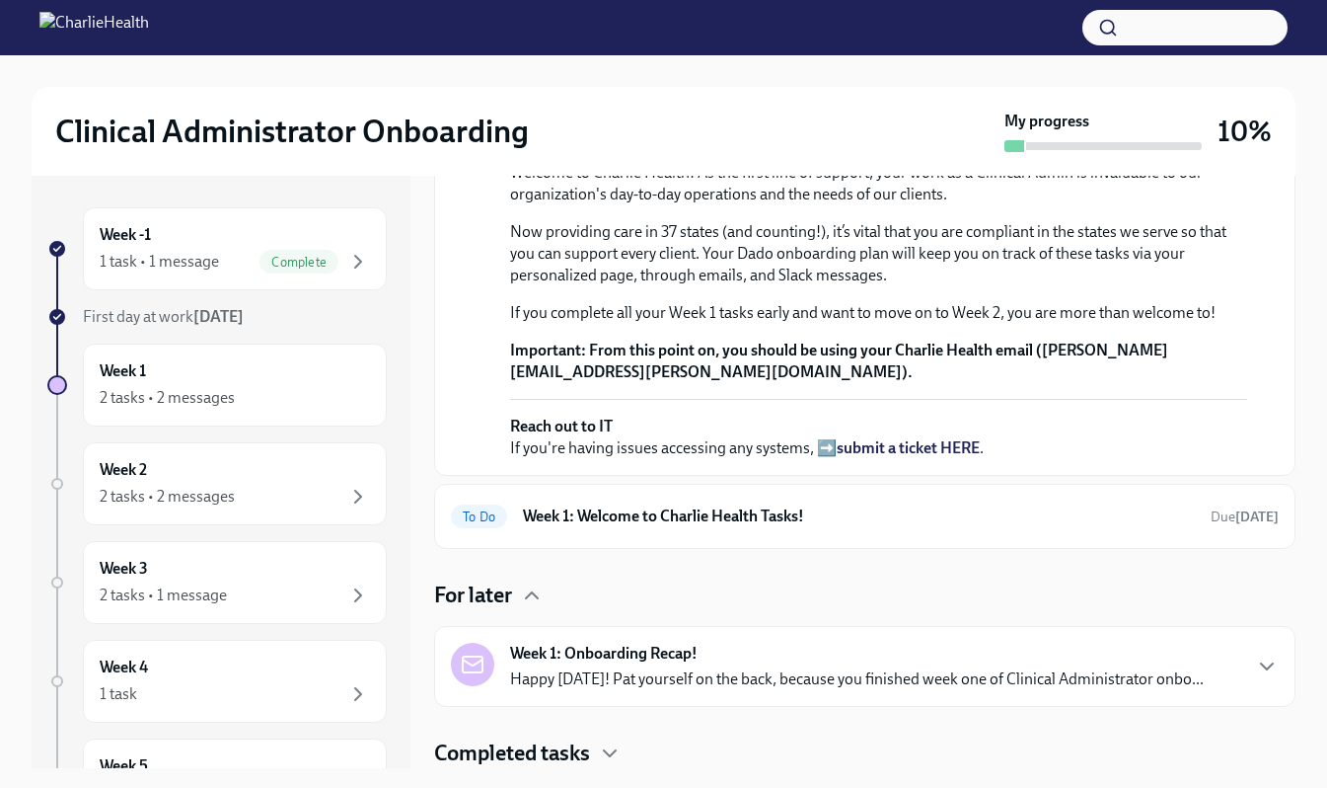
scroll to position [591, 0]
click at [713, 519] on h6 "Week 1: Welcome to Charlie Health Tasks!" at bounding box center [859, 516] width 672 height 22
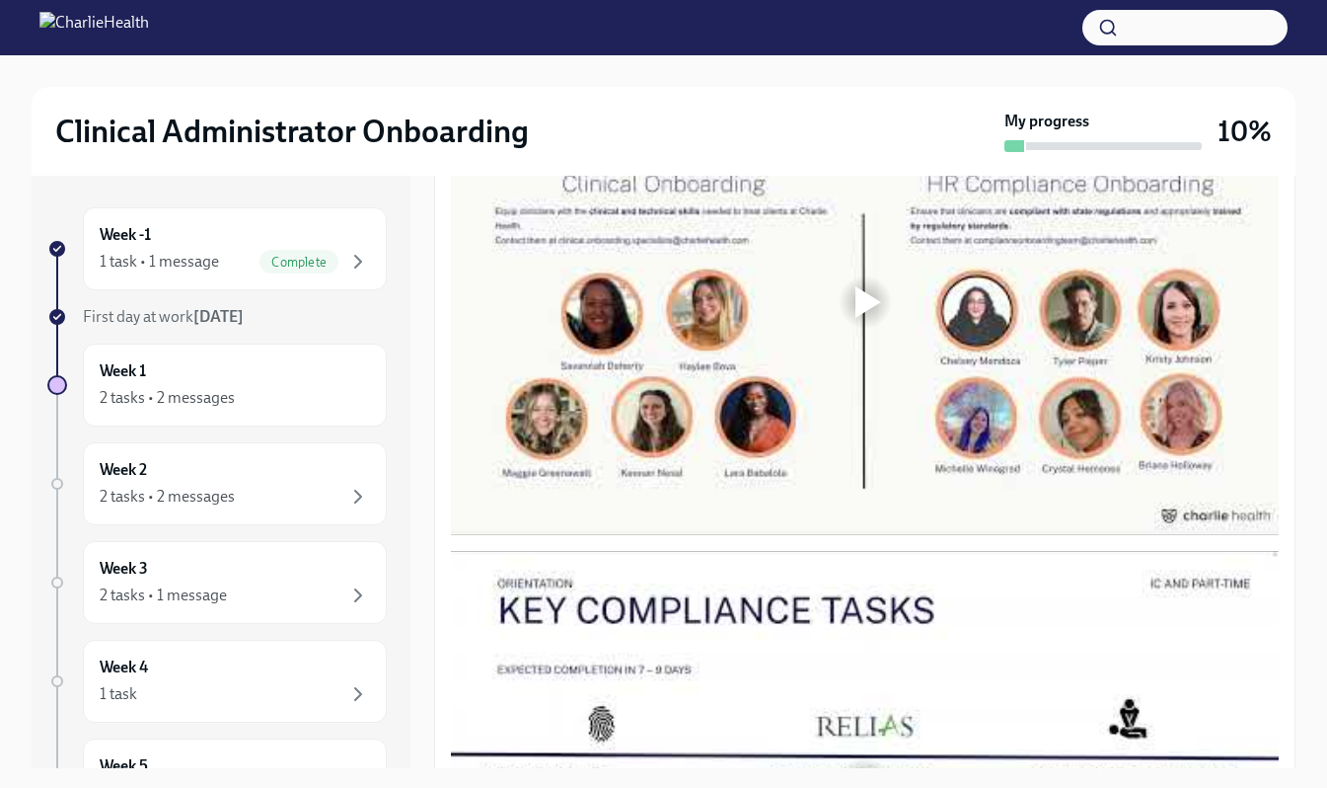
scroll to position [779, 0]
click at [213, 256] on div "1 task • 1 message" at bounding box center [159, 262] width 119 height 22
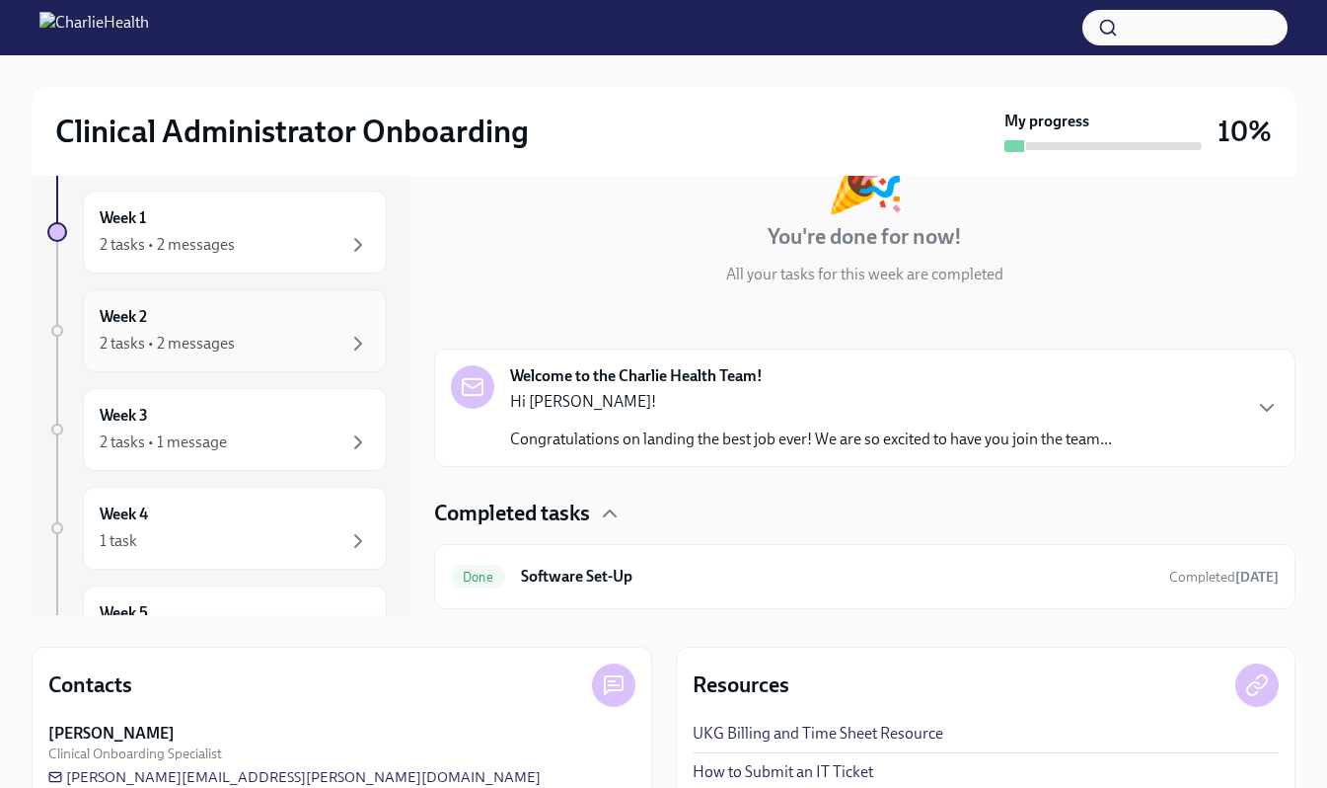
scroll to position [113, 0]
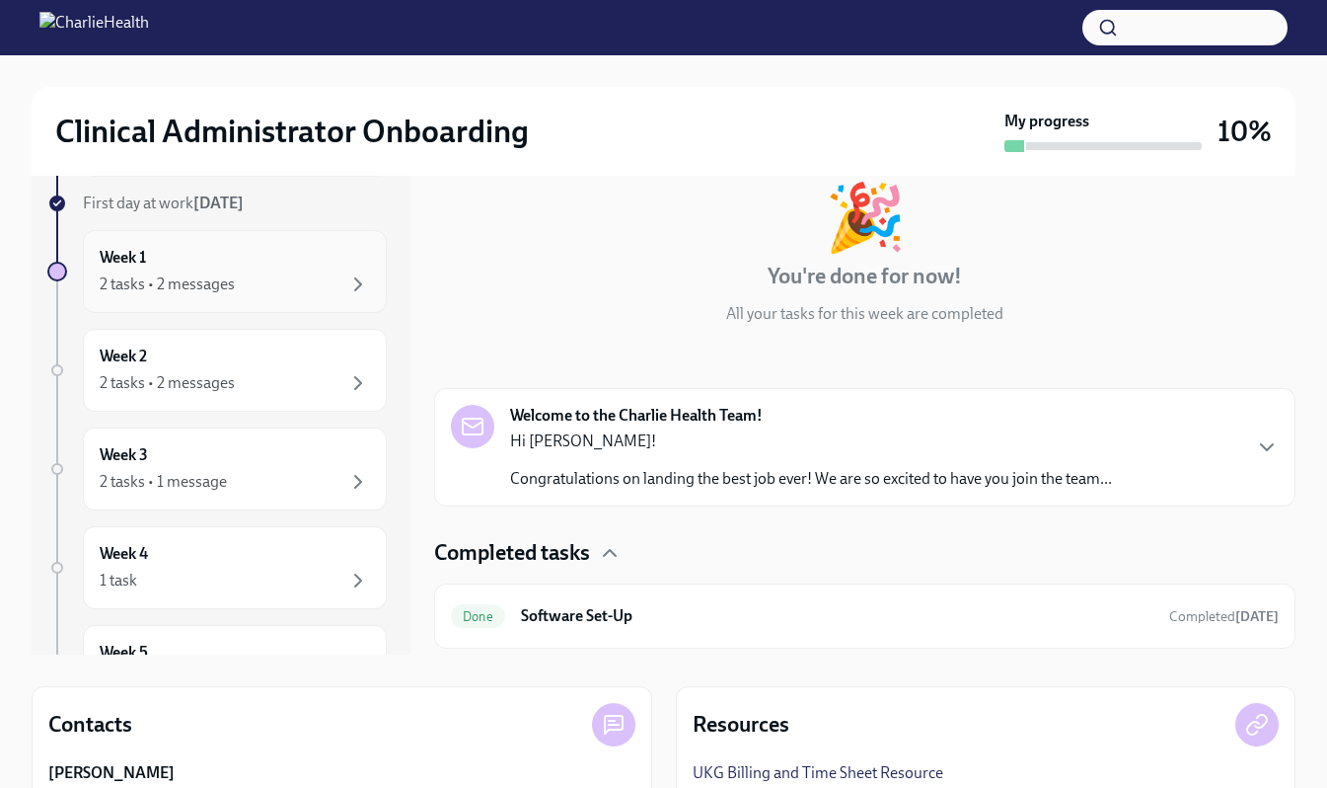
click at [292, 299] on div "Week 1 2 tasks • 2 messages" at bounding box center [235, 271] width 304 height 83
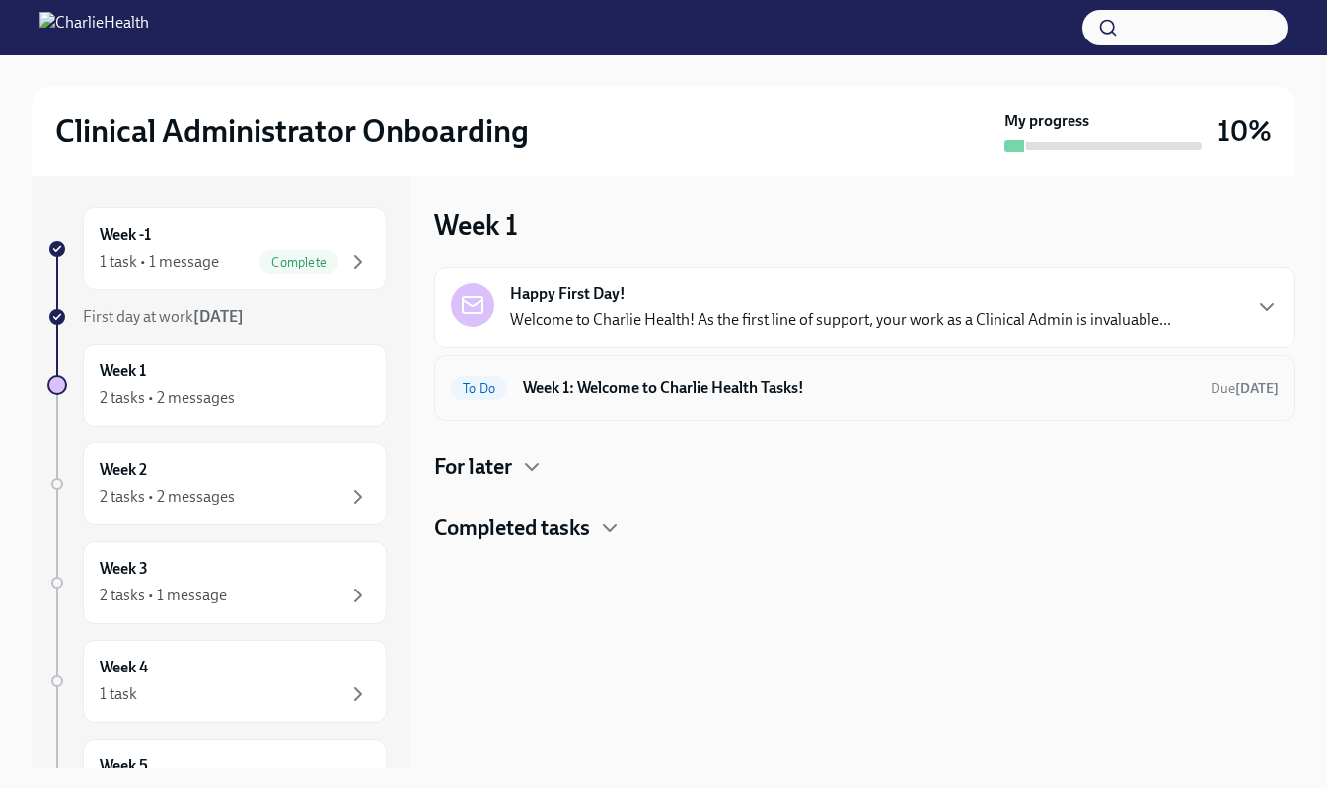
click at [703, 388] on h6 "Week 1: Welcome to Charlie Health Tasks!" at bounding box center [859, 388] width 672 height 22
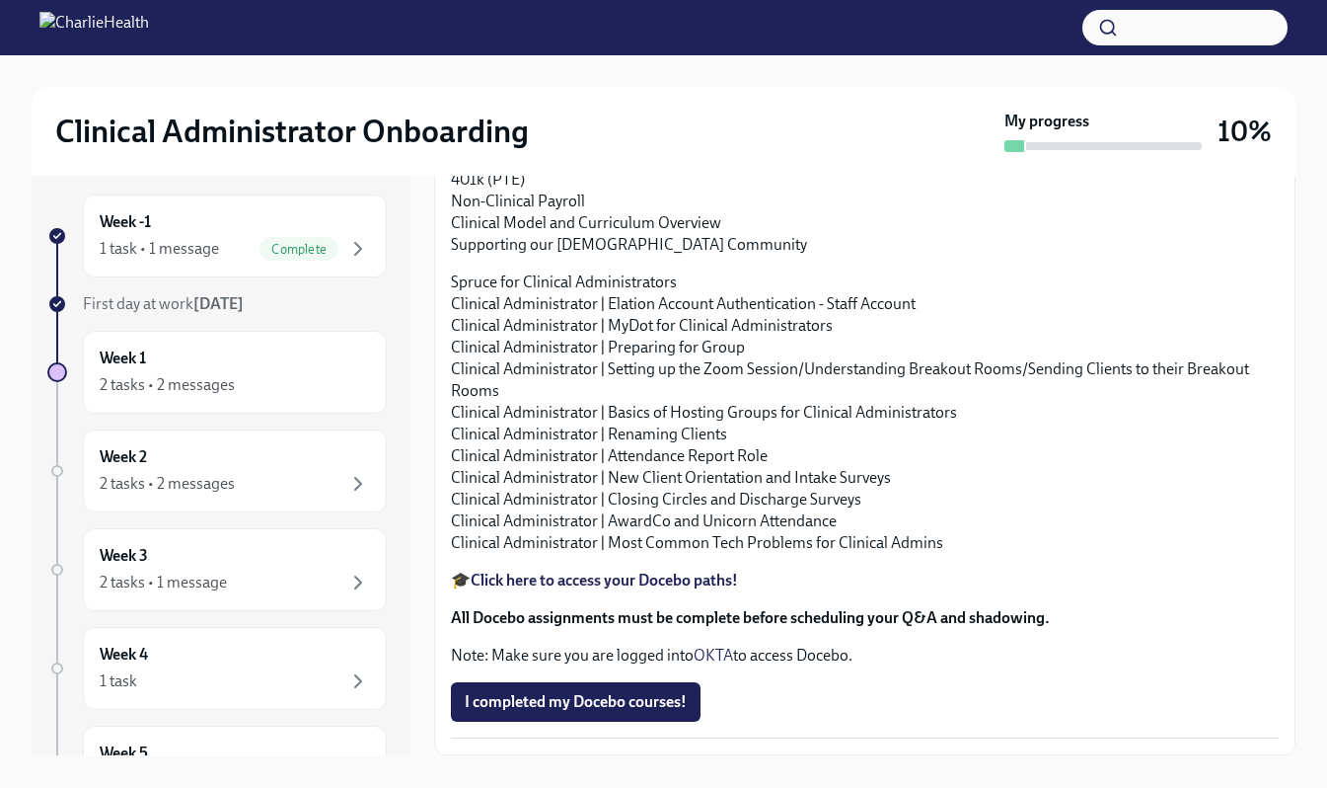
scroll to position [36, 0]
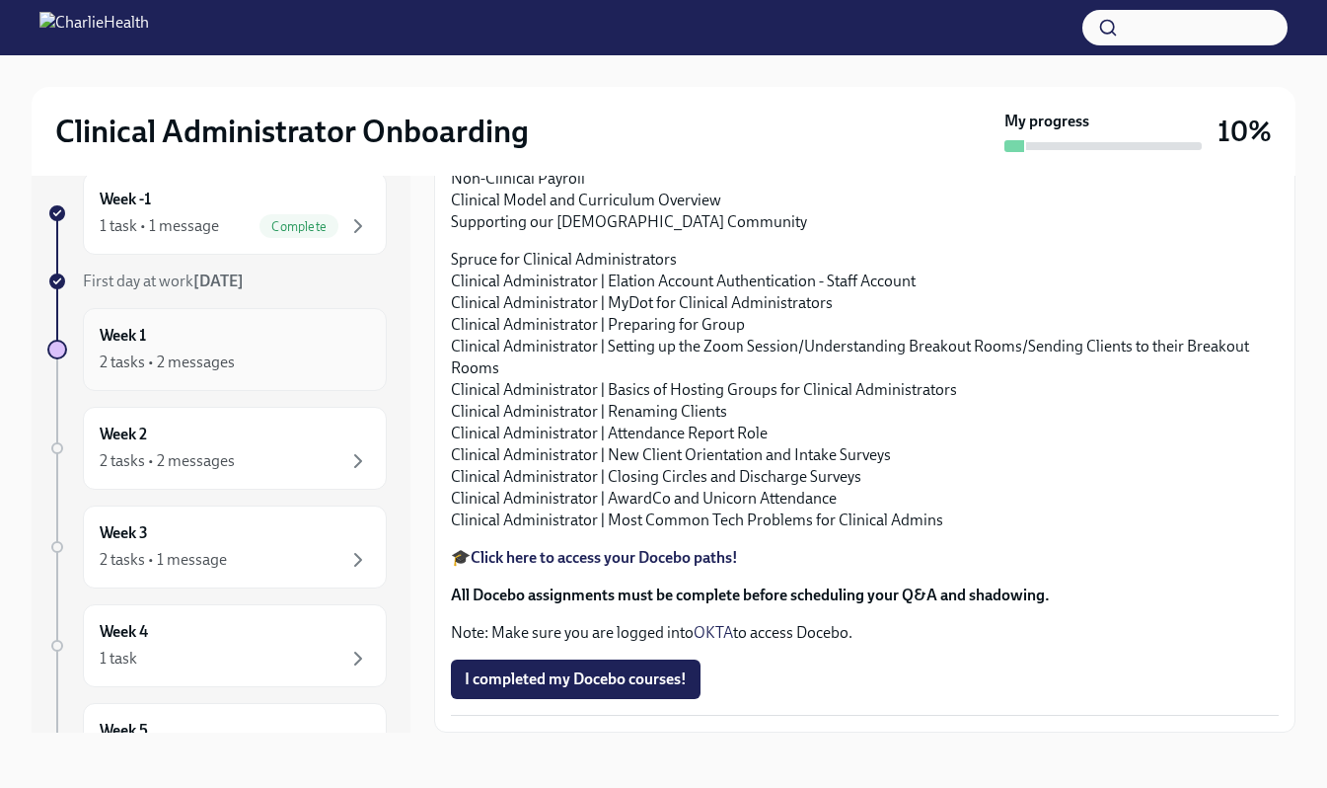
click at [318, 365] on div "2 tasks • 2 messages" at bounding box center [235, 362] width 270 height 24
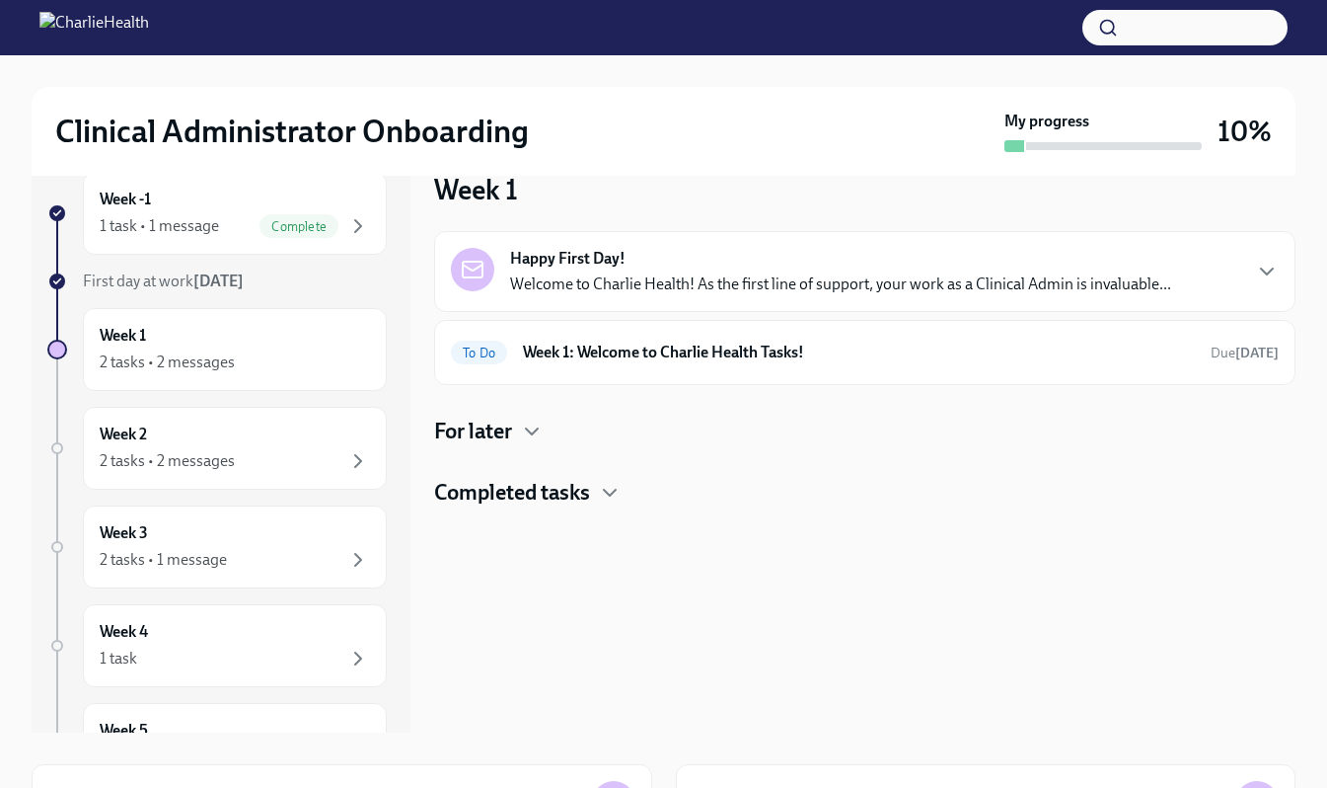
click at [503, 429] on h4 "For later" at bounding box center [473, 431] width 78 height 30
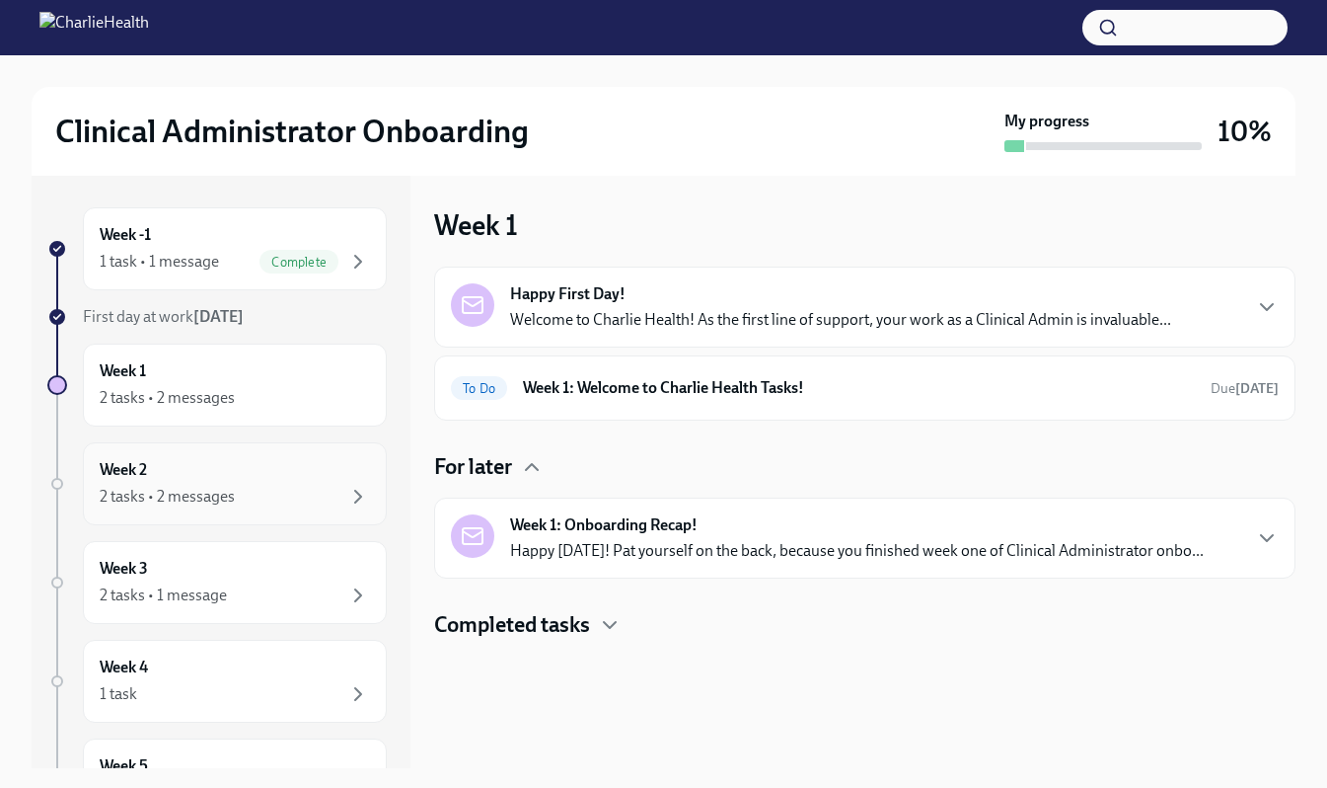
click at [229, 481] on div "Week 2 2 tasks • 2 messages" at bounding box center [235, 483] width 270 height 49
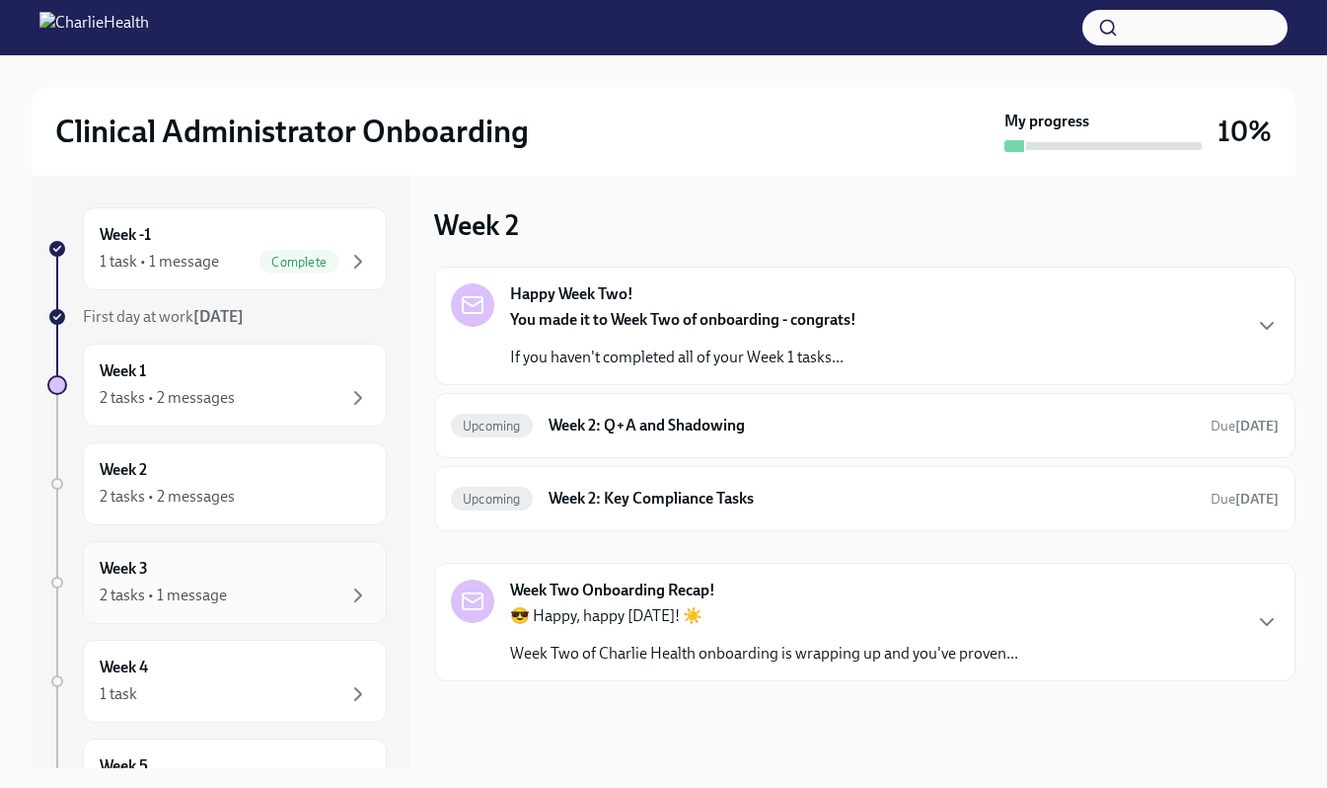
click at [216, 564] on div "Week 3 2 tasks • 1 message" at bounding box center [235, 582] width 270 height 49
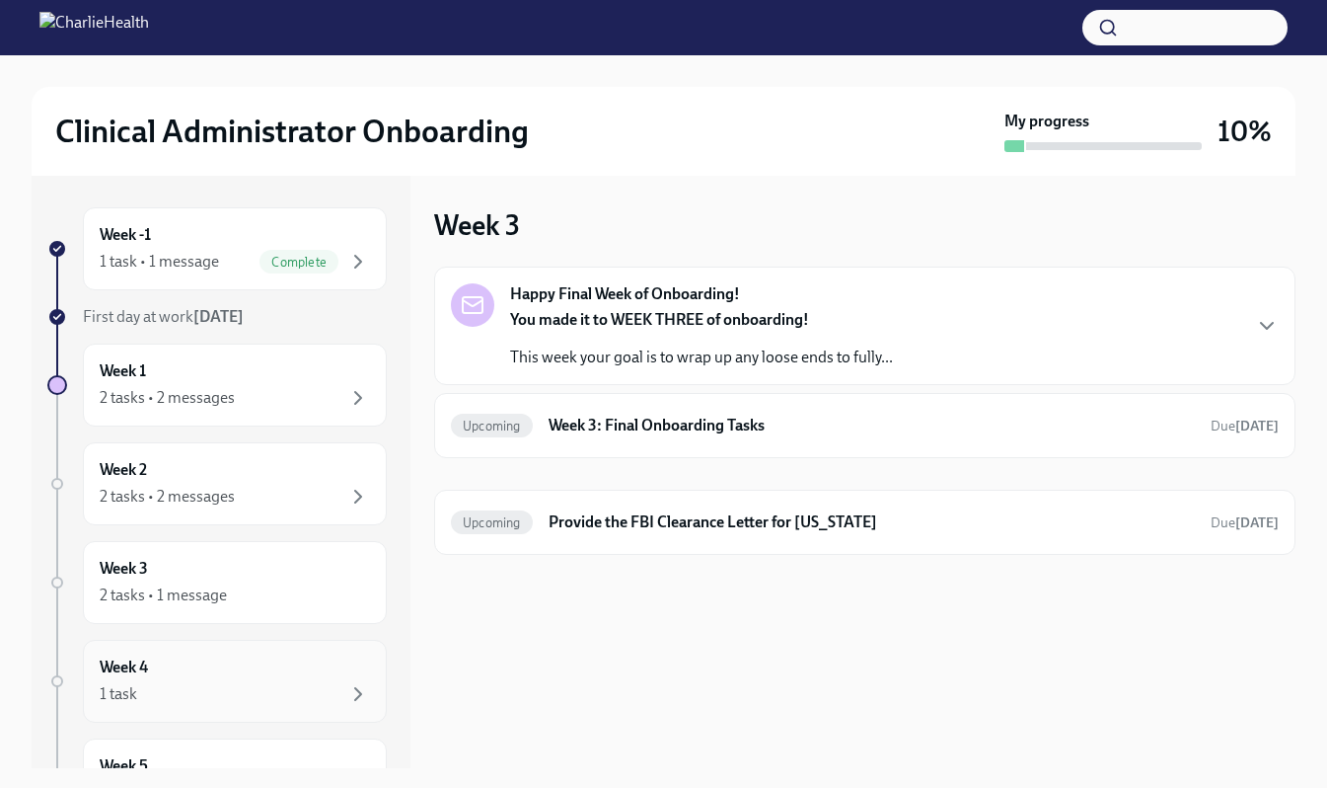
click at [217, 650] on div "Week 4 1 task" at bounding box center [235, 680] width 304 height 83
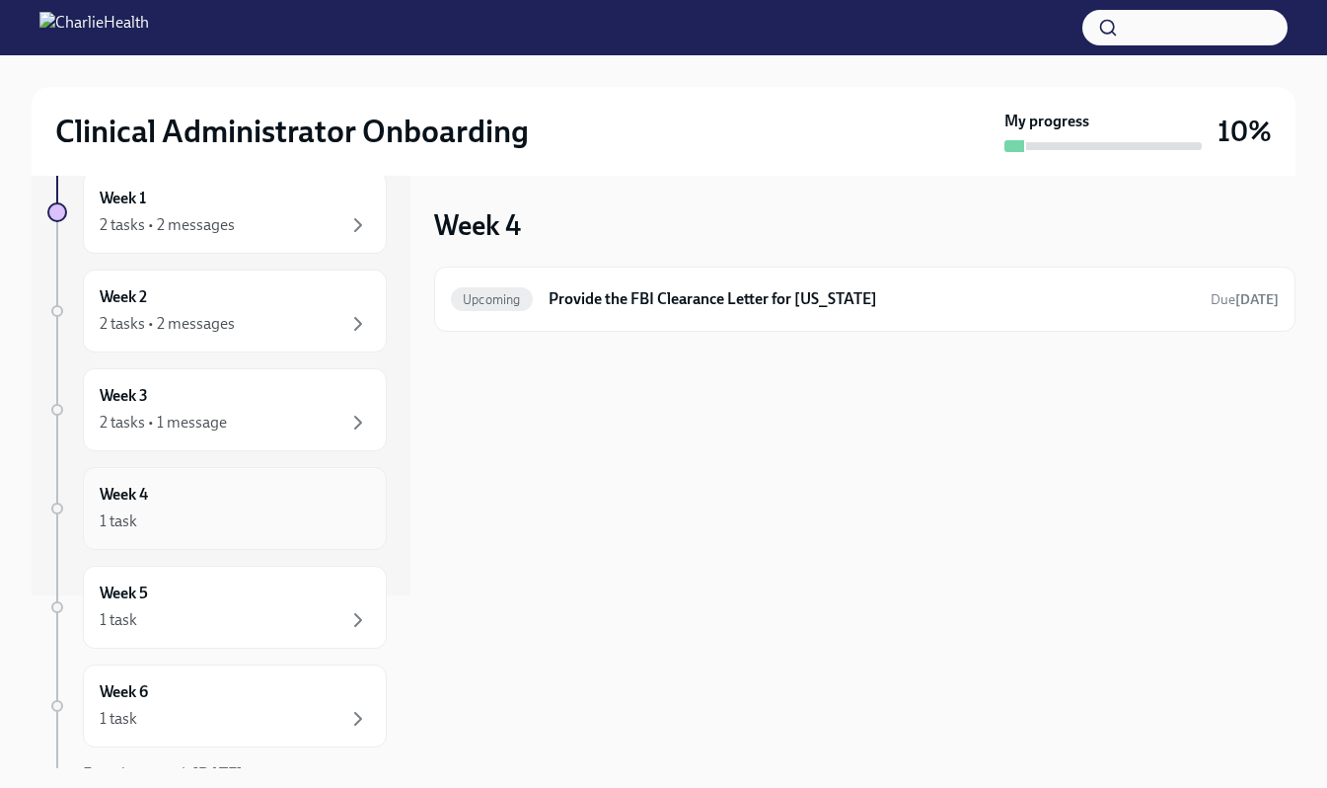
scroll to position [188, 0]
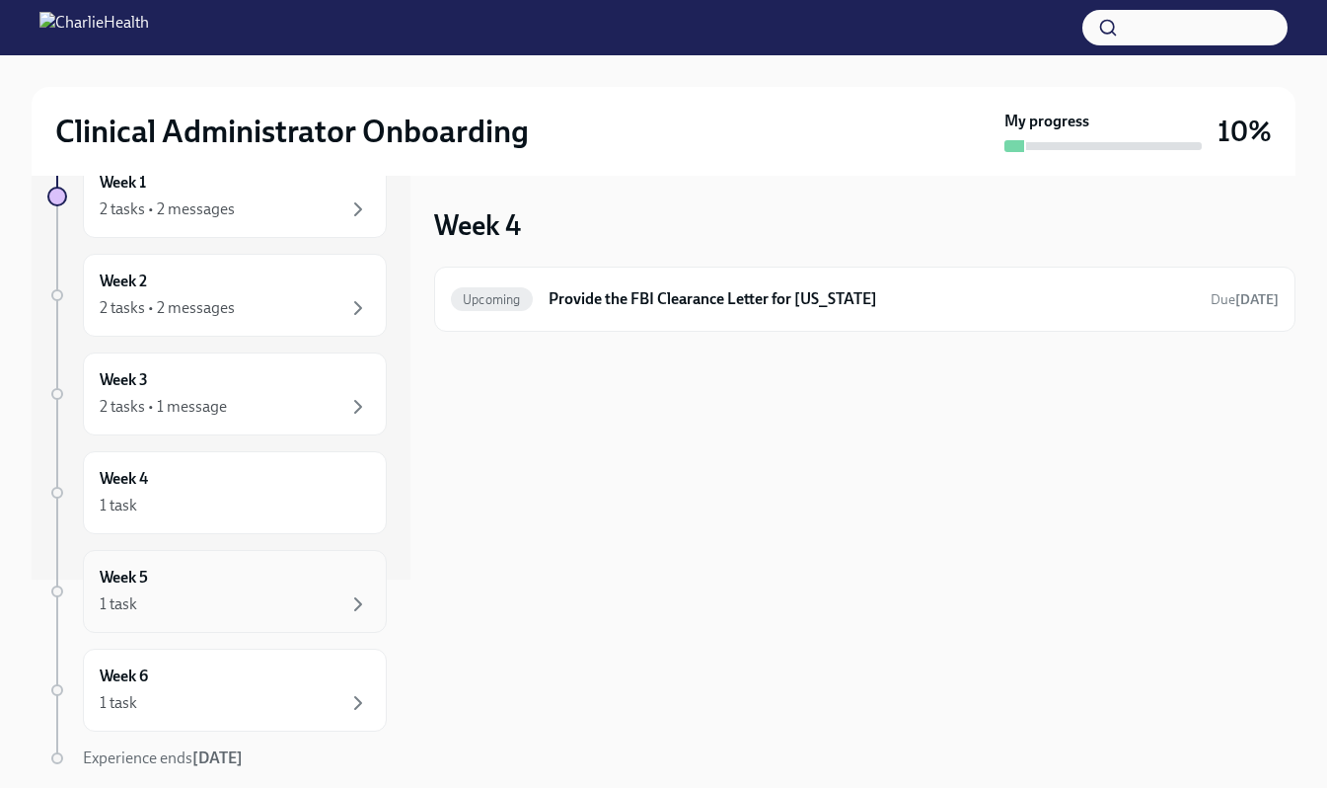
click at [220, 623] on div "Week 5 1 task" at bounding box center [235, 591] width 304 height 83
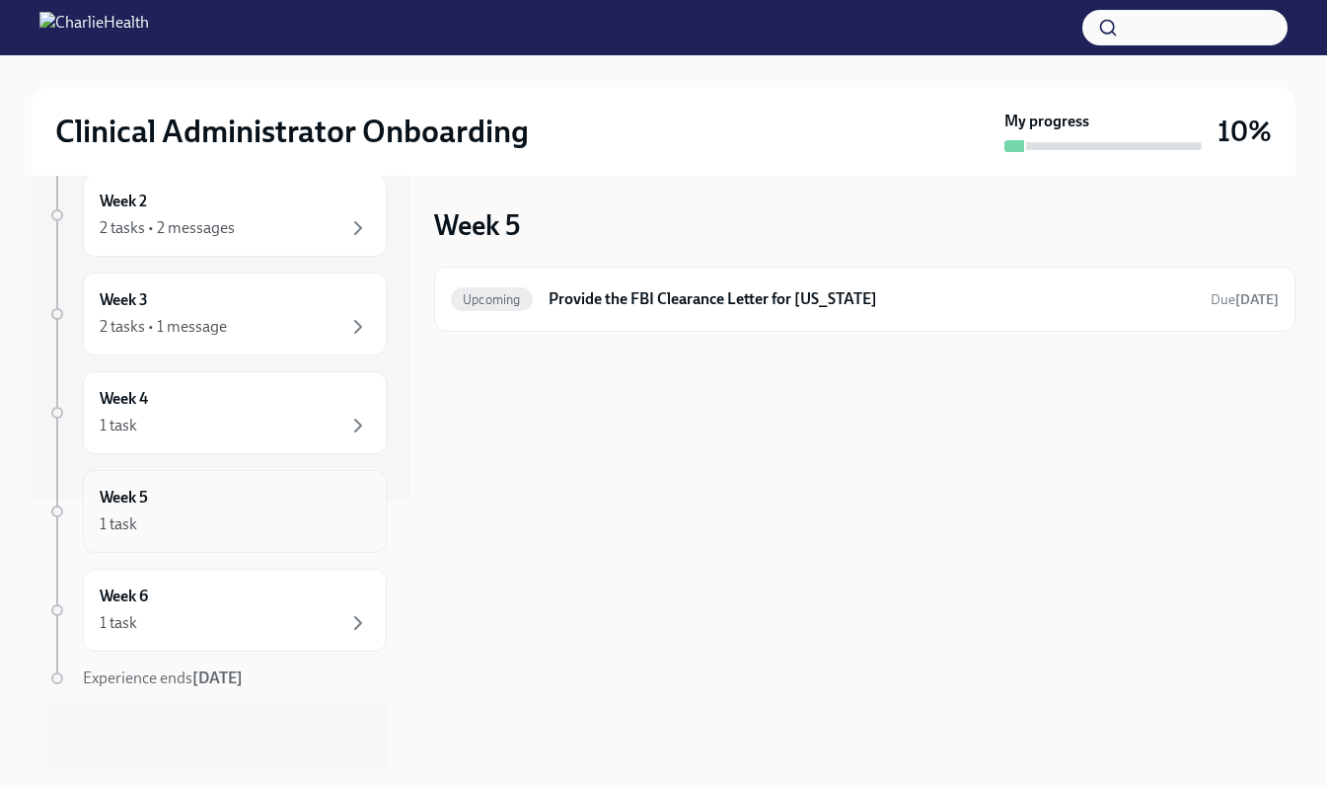
click at [257, 539] on div "Week 5 1 task" at bounding box center [235, 511] width 304 height 83
click at [262, 519] on div "1 task" at bounding box center [235, 524] width 270 height 24
click at [221, 603] on div "Week 6 1 task" at bounding box center [235, 609] width 270 height 49
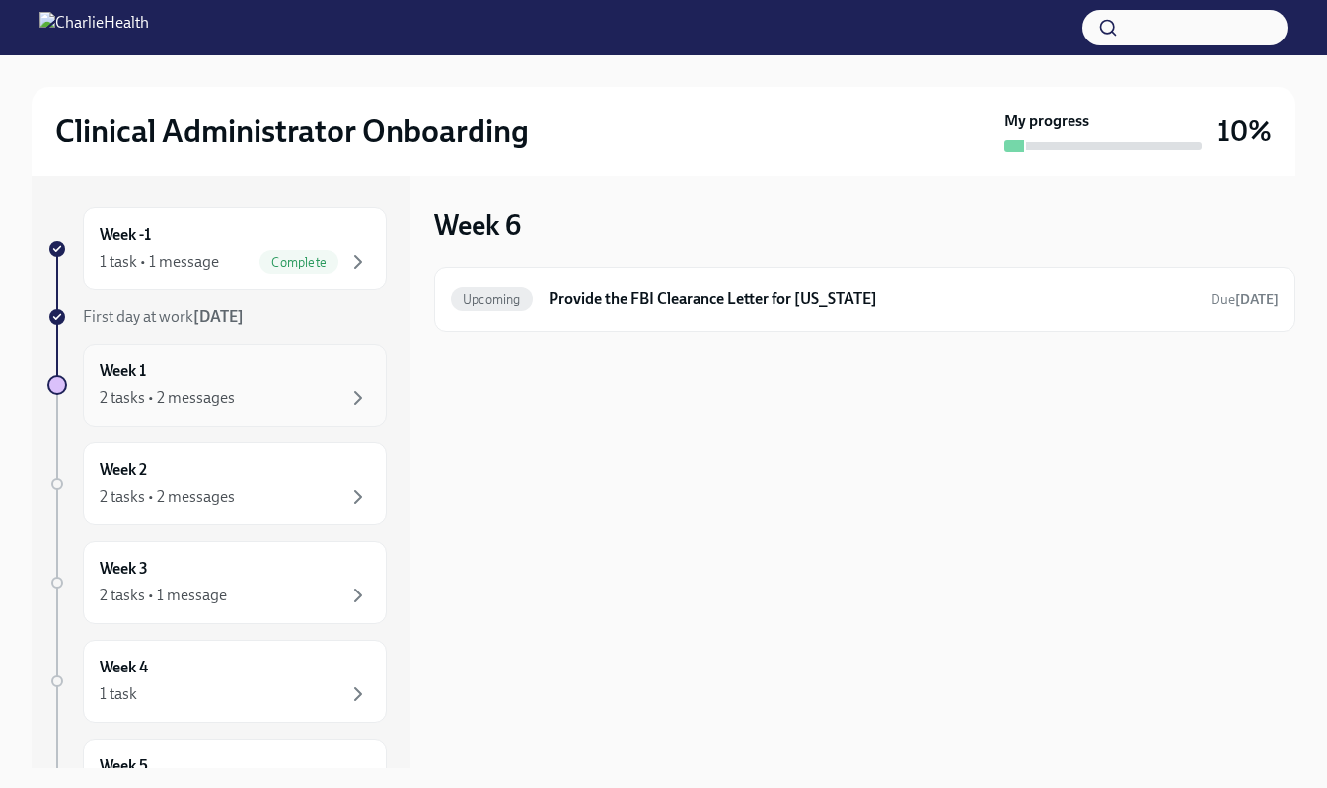
click at [267, 401] on div "2 tasks • 2 messages" at bounding box center [235, 398] width 270 height 24
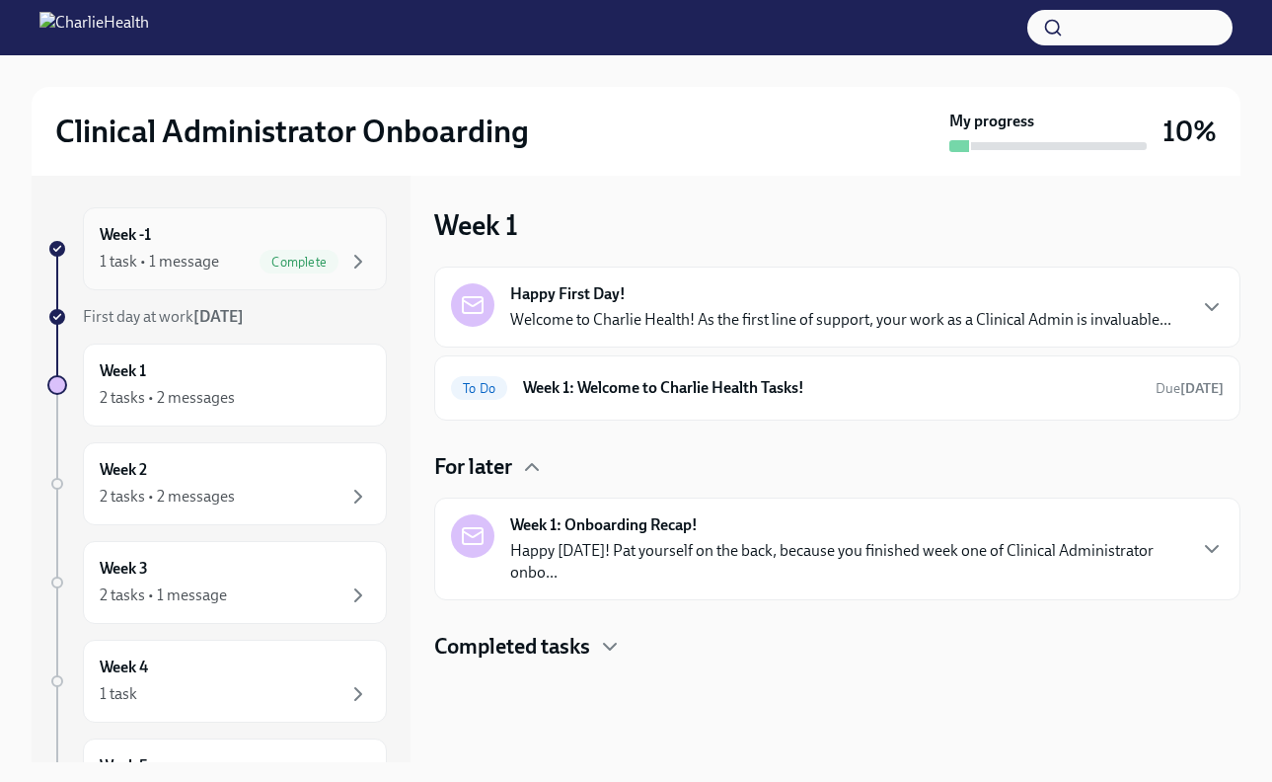
click at [149, 263] on div "1 task • 1 message" at bounding box center [159, 262] width 119 height 22
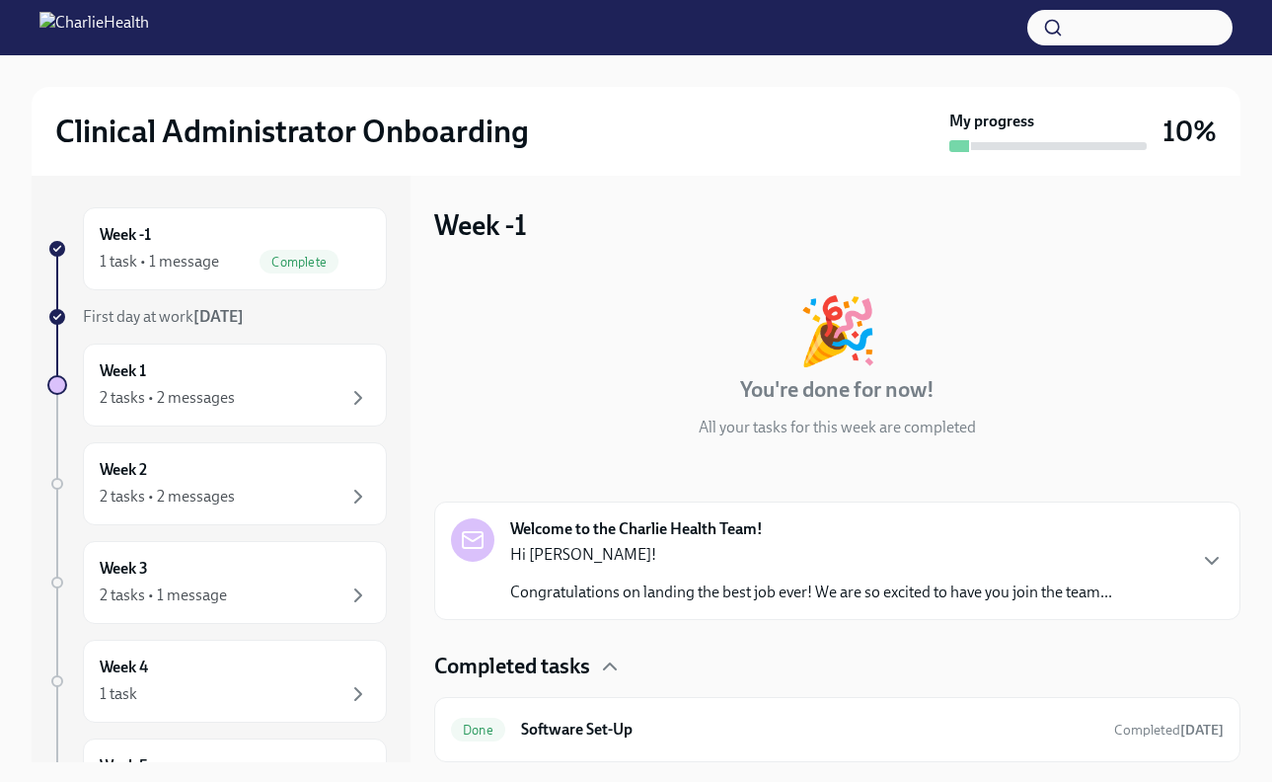
scroll to position [289, 0]
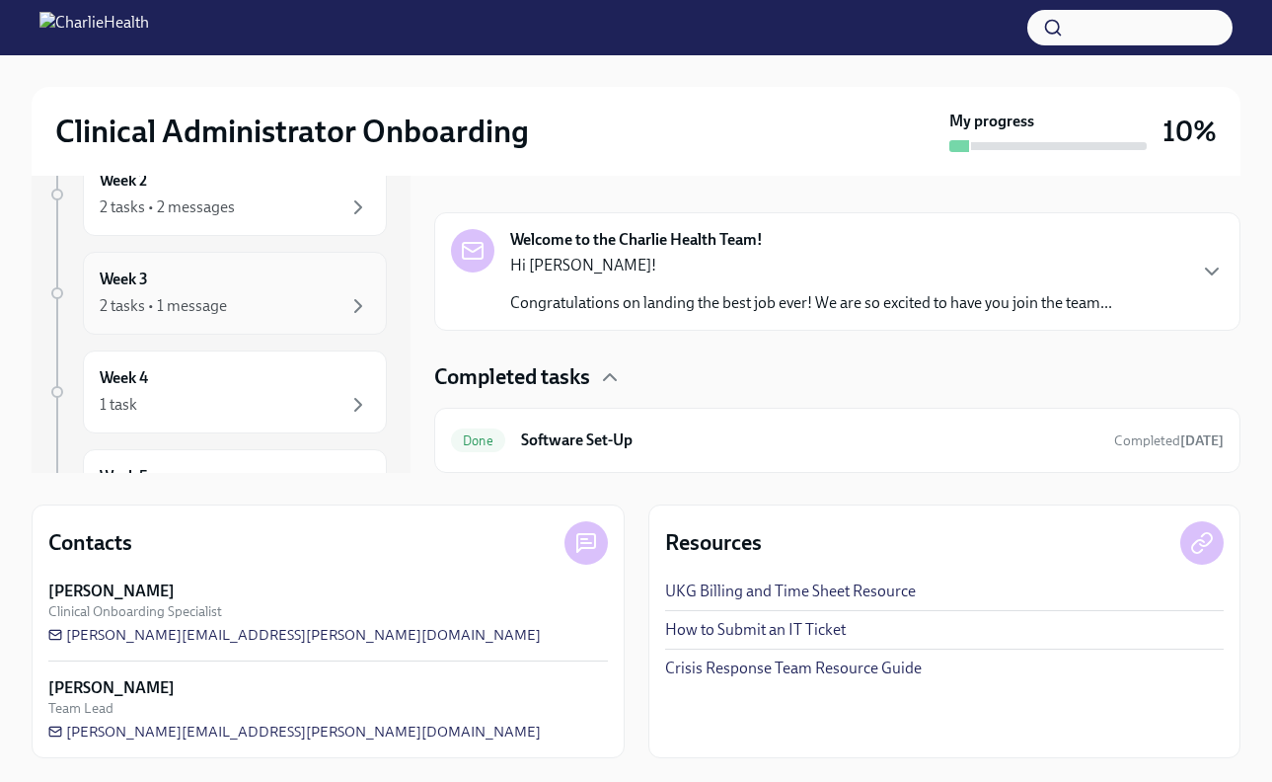
click at [183, 295] on div "2 tasks • 1 message" at bounding box center [163, 306] width 127 height 22
